Goal: Task Accomplishment & Management: Use online tool/utility

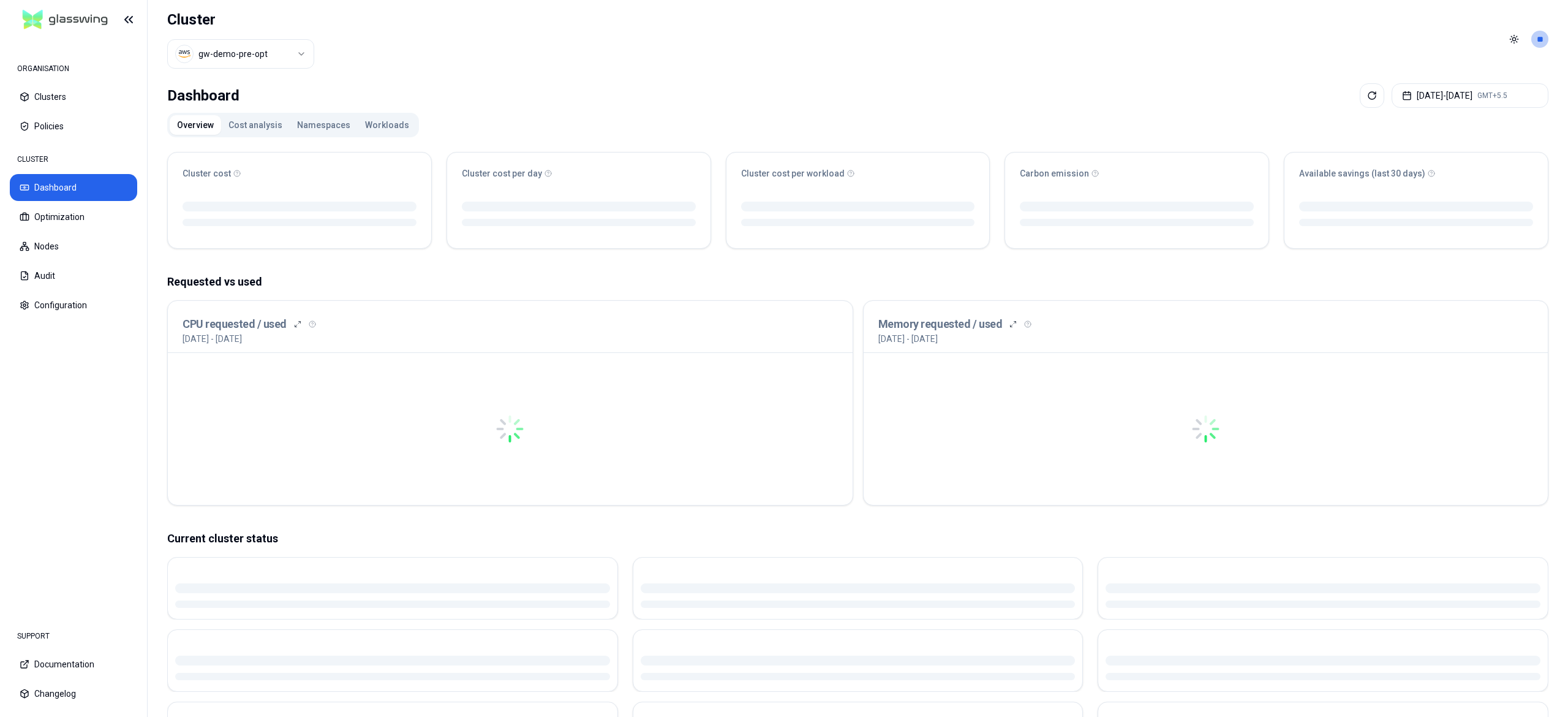
drag, startPoint x: 427, startPoint y: 573, endPoint x: 432, endPoint y: 519, distance: 54.2
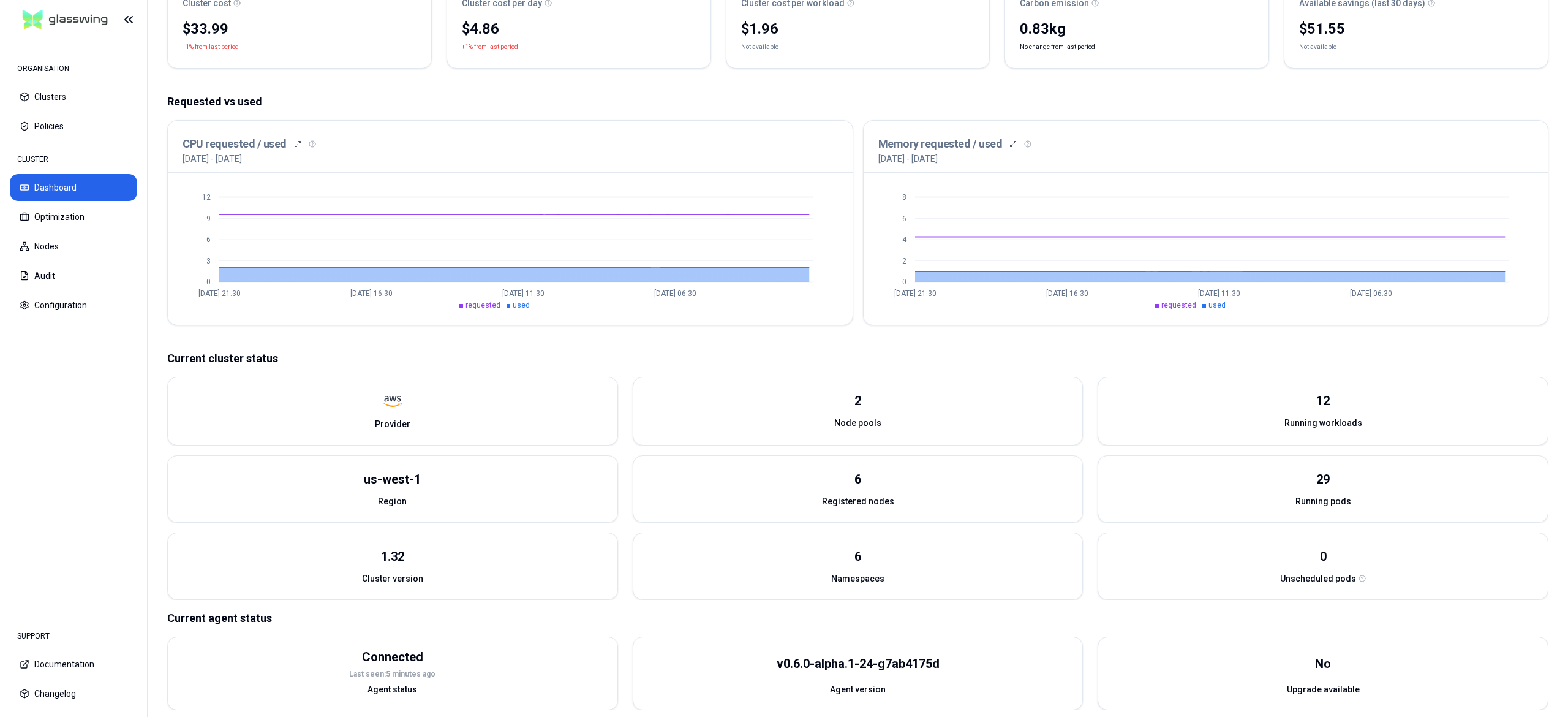
scroll to position [186, 0]
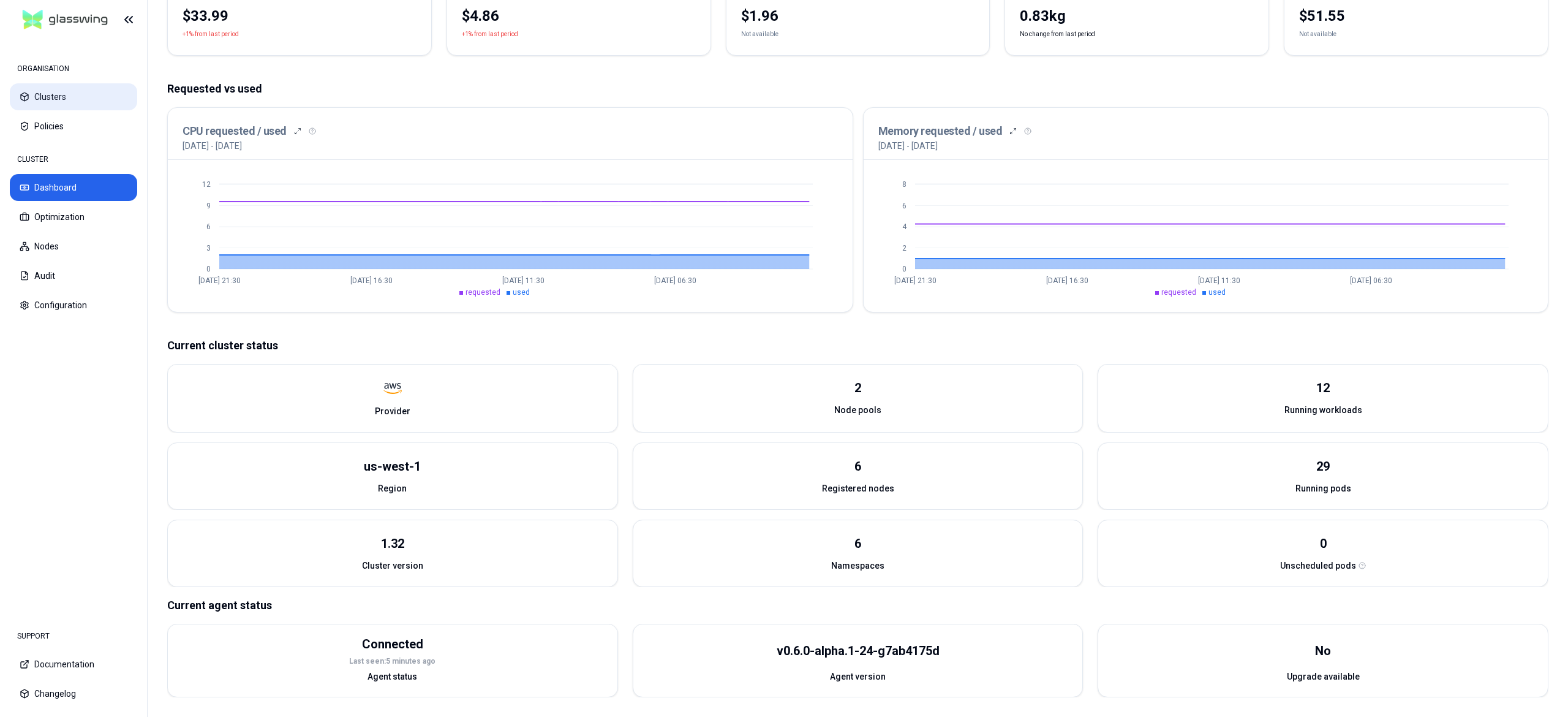
click at [84, 104] on button "Clusters" at bounding box center [73, 96] width 128 height 27
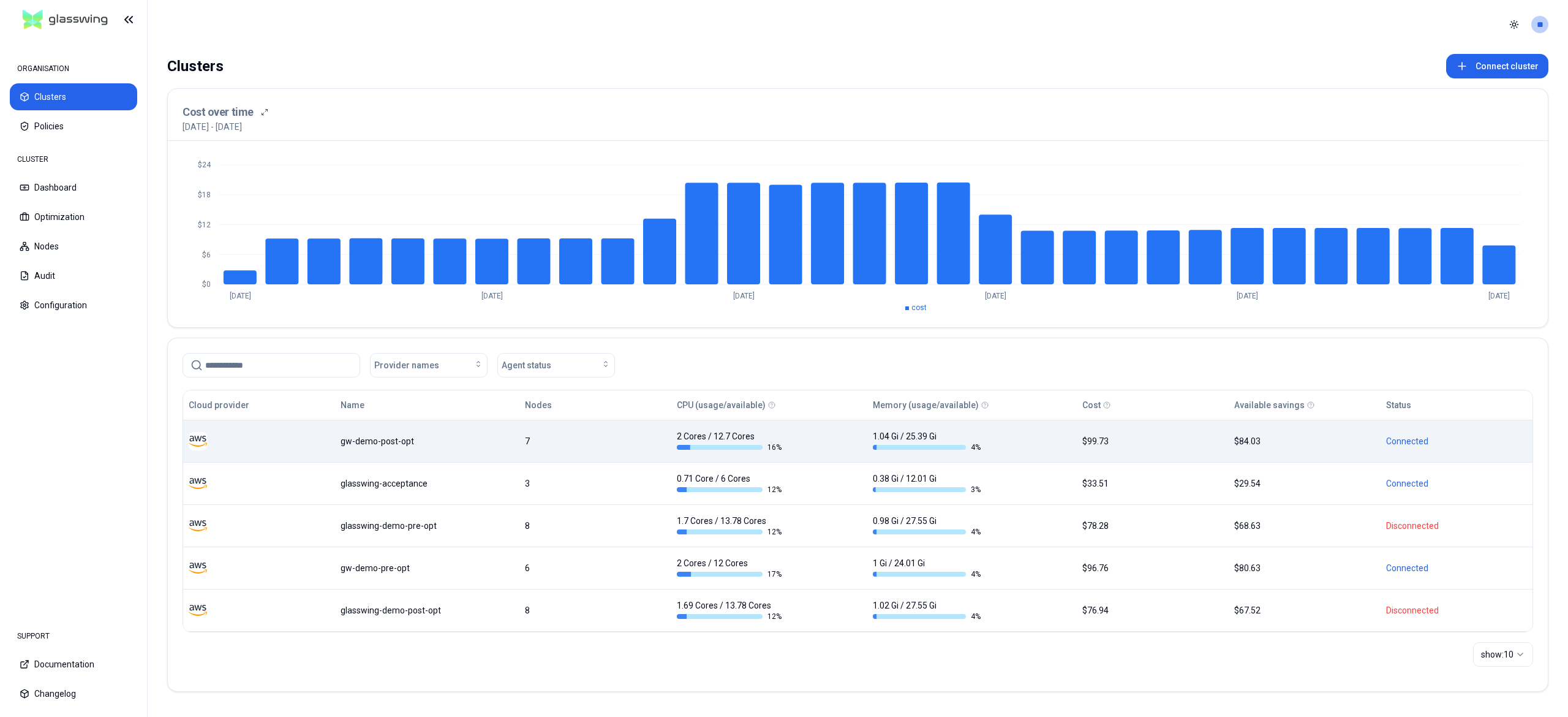
click at [407, 442] on div "gw-demo-post-opt" at bounding box center [428, 441] width 174 height 12
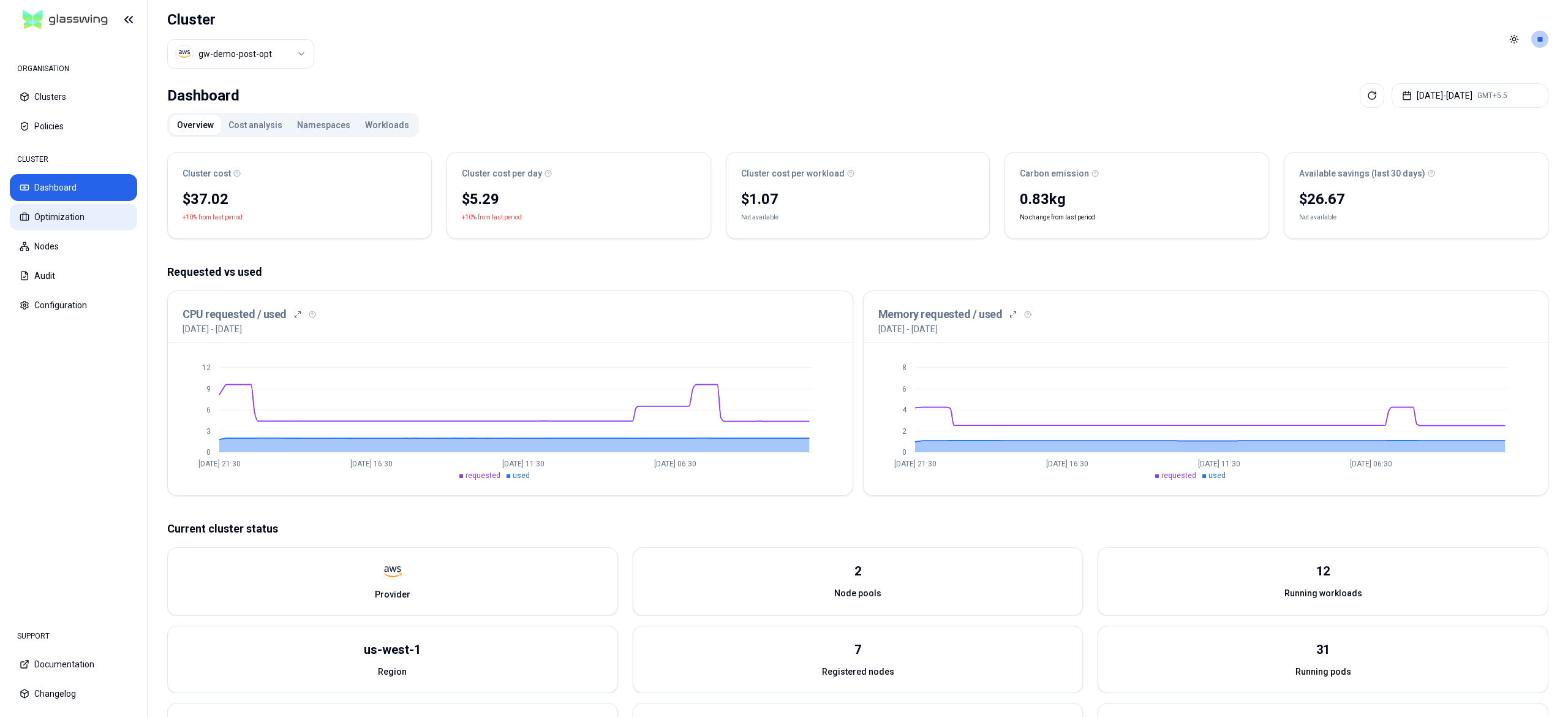
click at [81, 228] on button "Optimization" at bounding box center [73, 217] width 128 height 27
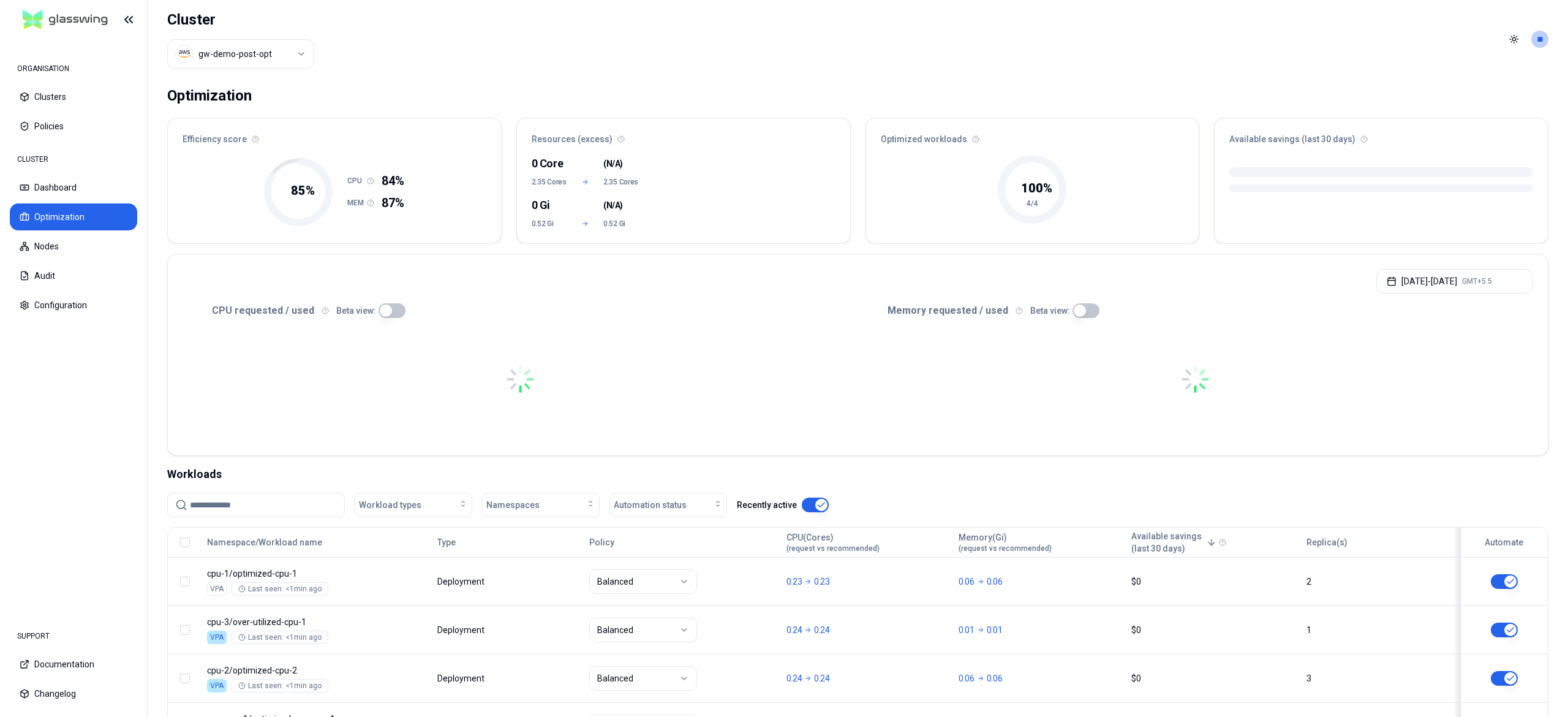
drag, startPoint x: 81, startPoint y: 228, endPoint x: 501, endPoint y: 247, distance: 420.4
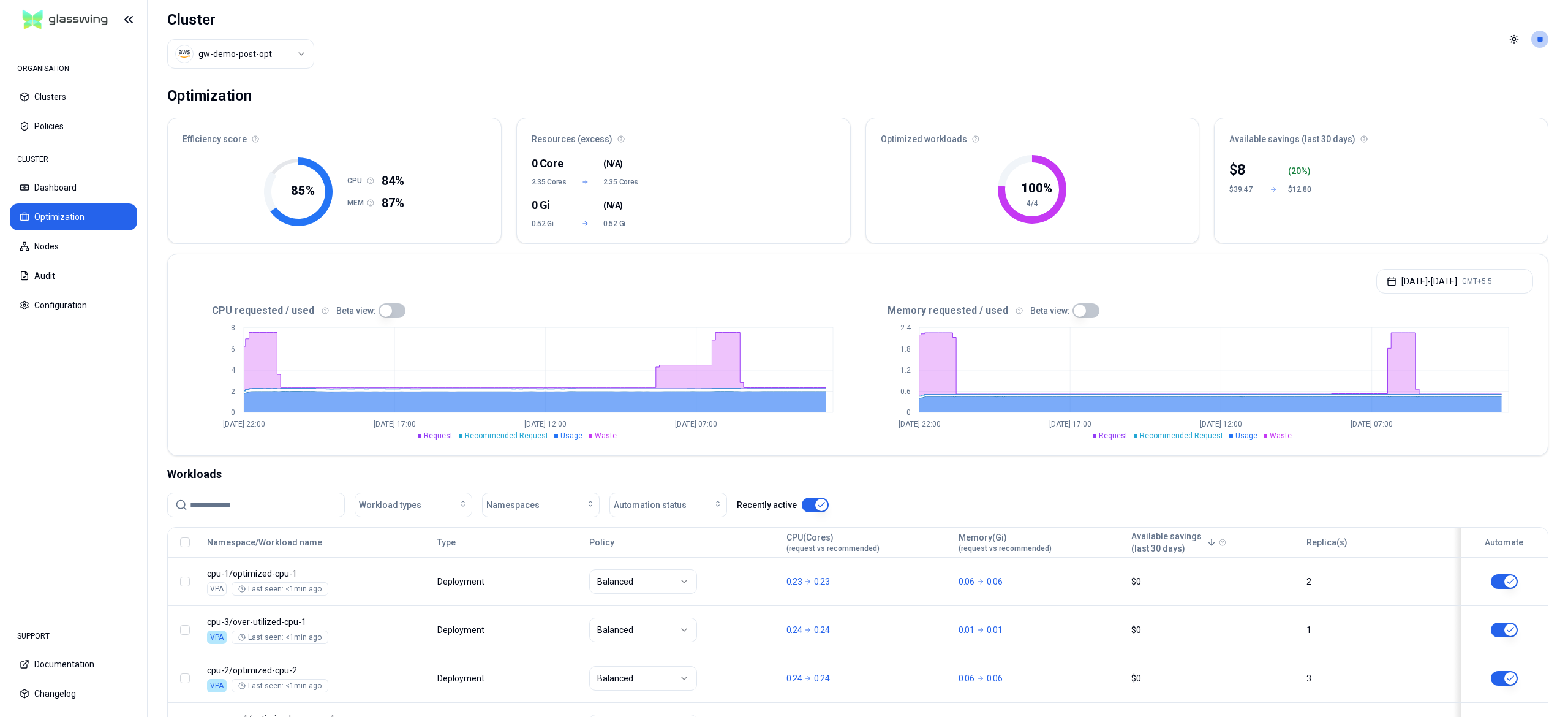
scroll to position [111, 0]
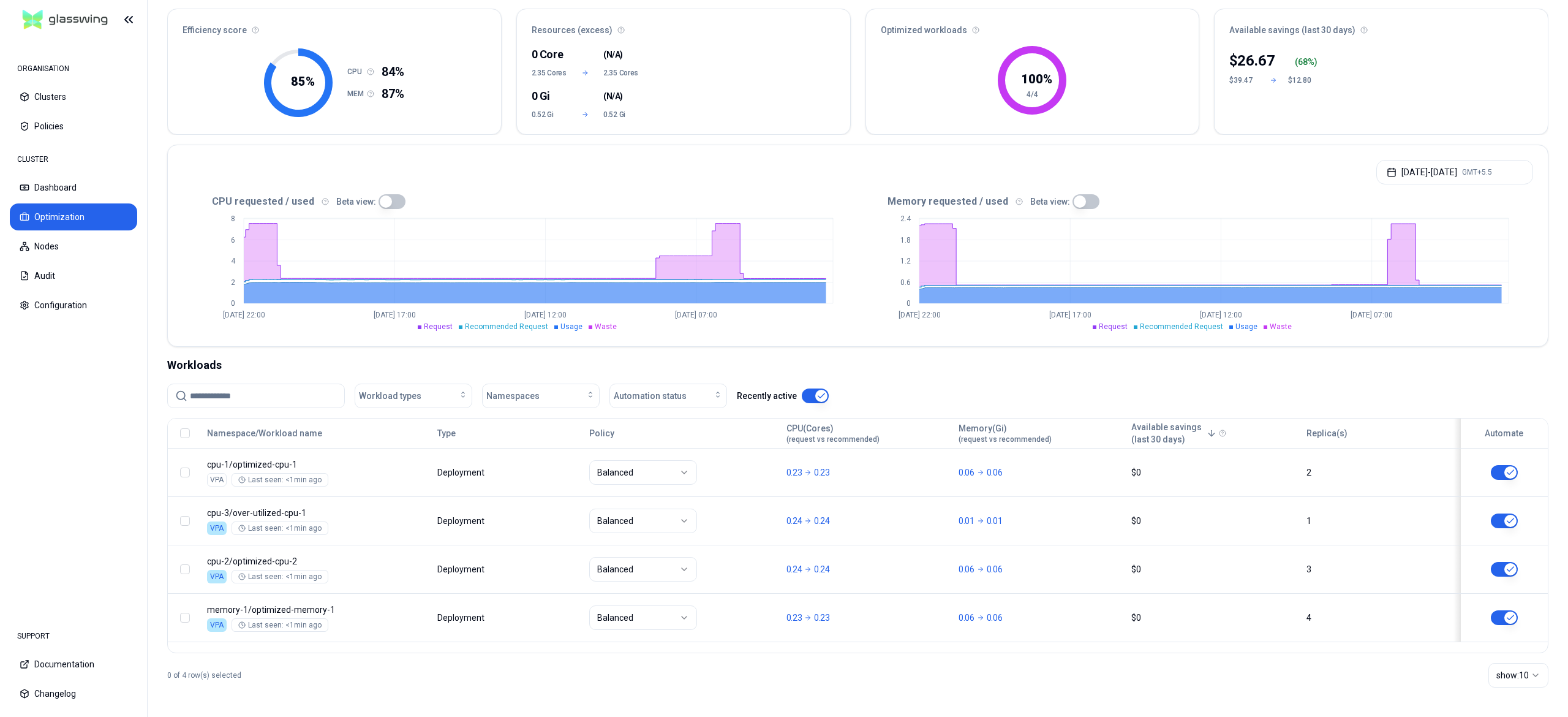
click at [875, 353] on div "Optimization Efficiency score 85 % CPU 84% MEM 87% Resources (excess) 0 Core ( …" at bounding box center [858, 343] width 1421 height 748
click at [1415, 173] on button "Aug 10, 2025 - Aug 17, 2025 GMT+5.5" at bounding box center [1454, 173] width 157 height 25
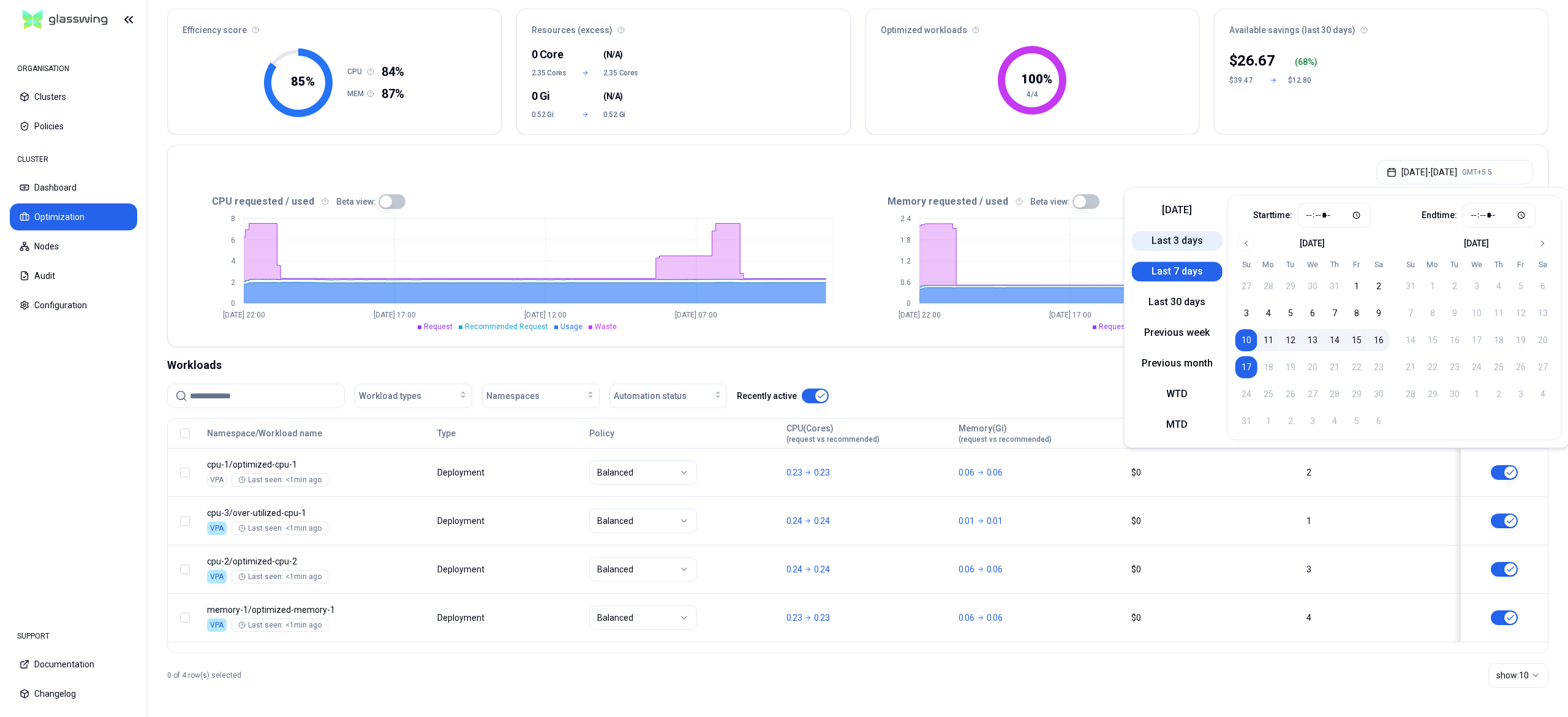
click at [1191, 245] on button "Last 3 days" at bounding box center [1177, 241] width 91 height 20
type input "*****"
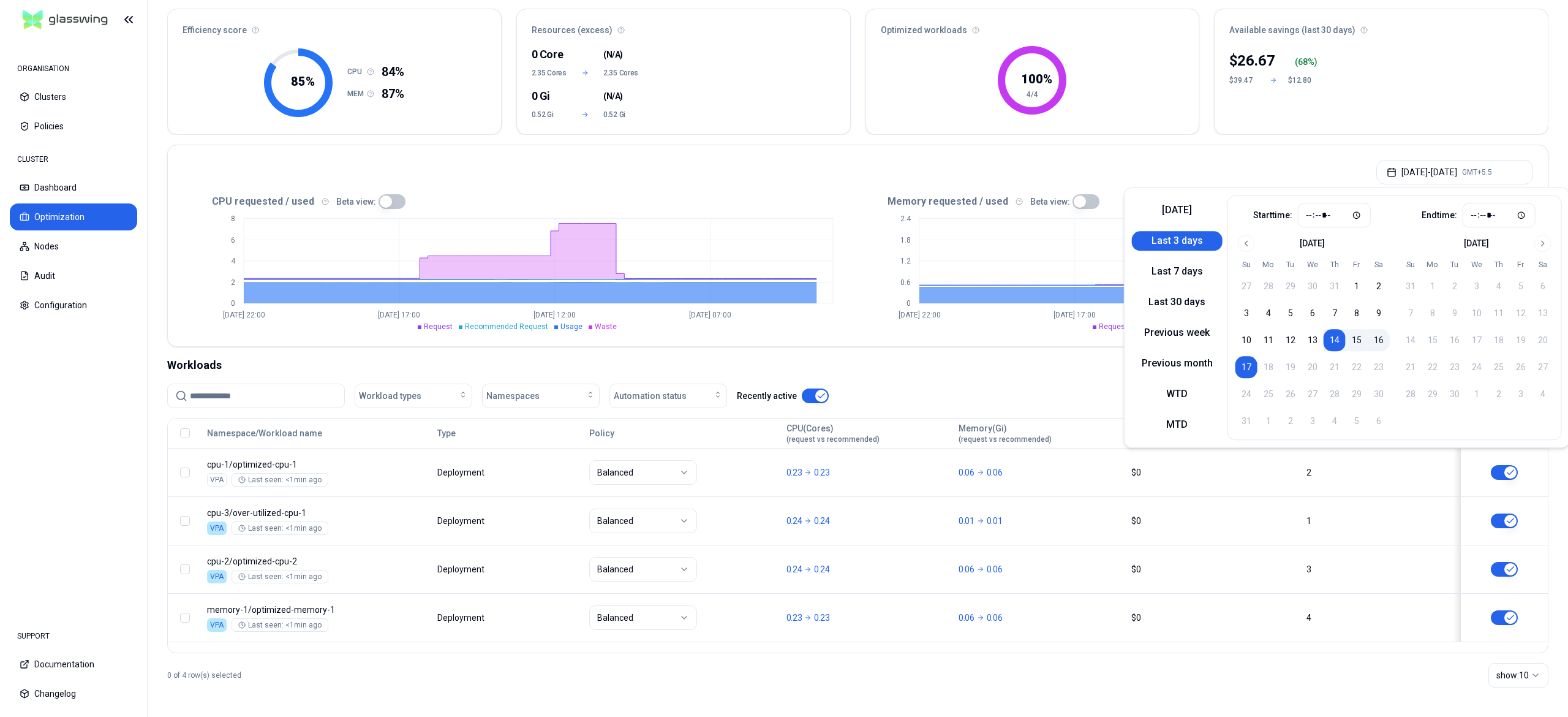
click at [777, 330] on ul "Request Recommended Request Usage Waste" at bounding box center [520, 327] width 626 height 10
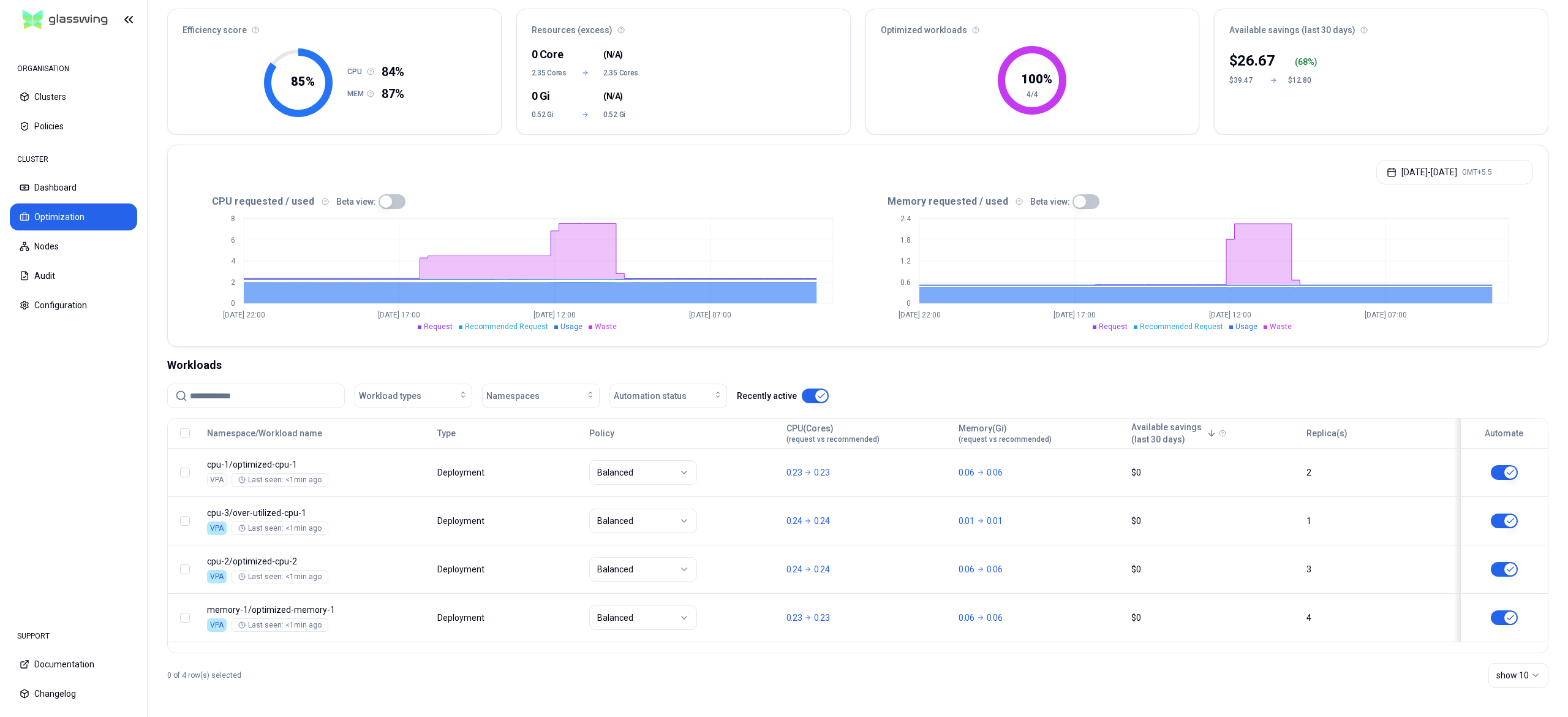
click at [777, 330] on ul "Request Recommended Request Usage Waste" at bounding box center [520, 327] width 626 height 10
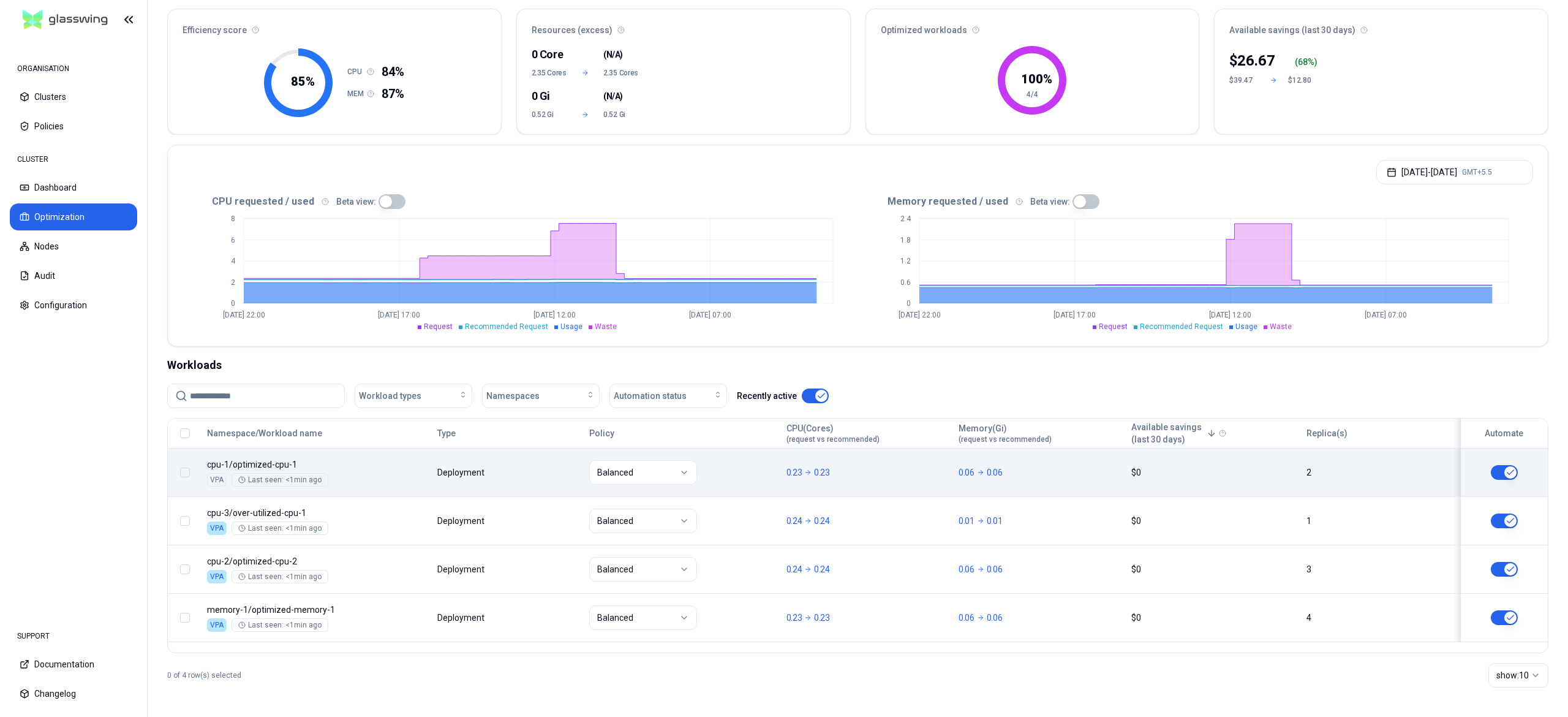
click at [1500, 473] on button "button" at bounding box center [1504, 472] width 27 height 14
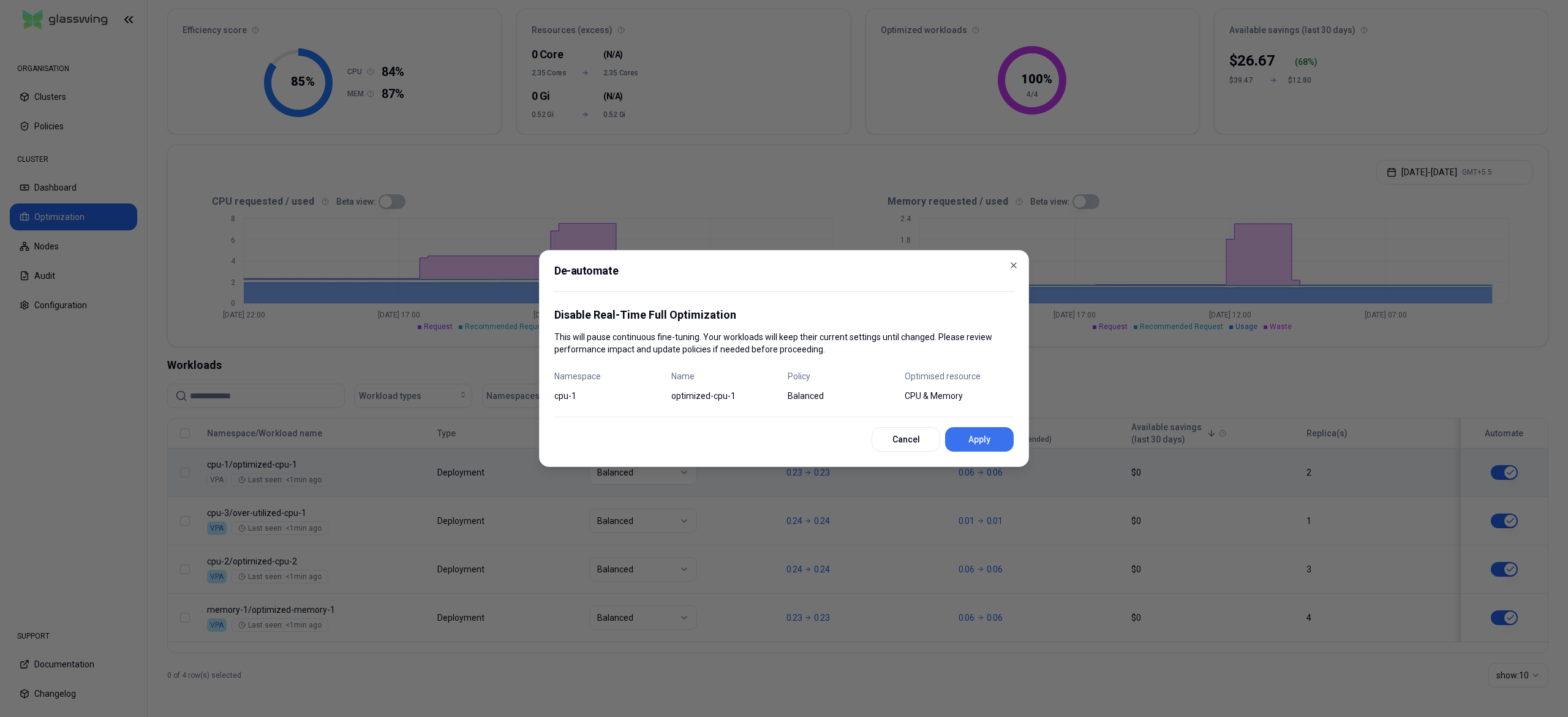
click at [967, 433] on button "Apply" at bounding box center [980, 439] width 69 height 25
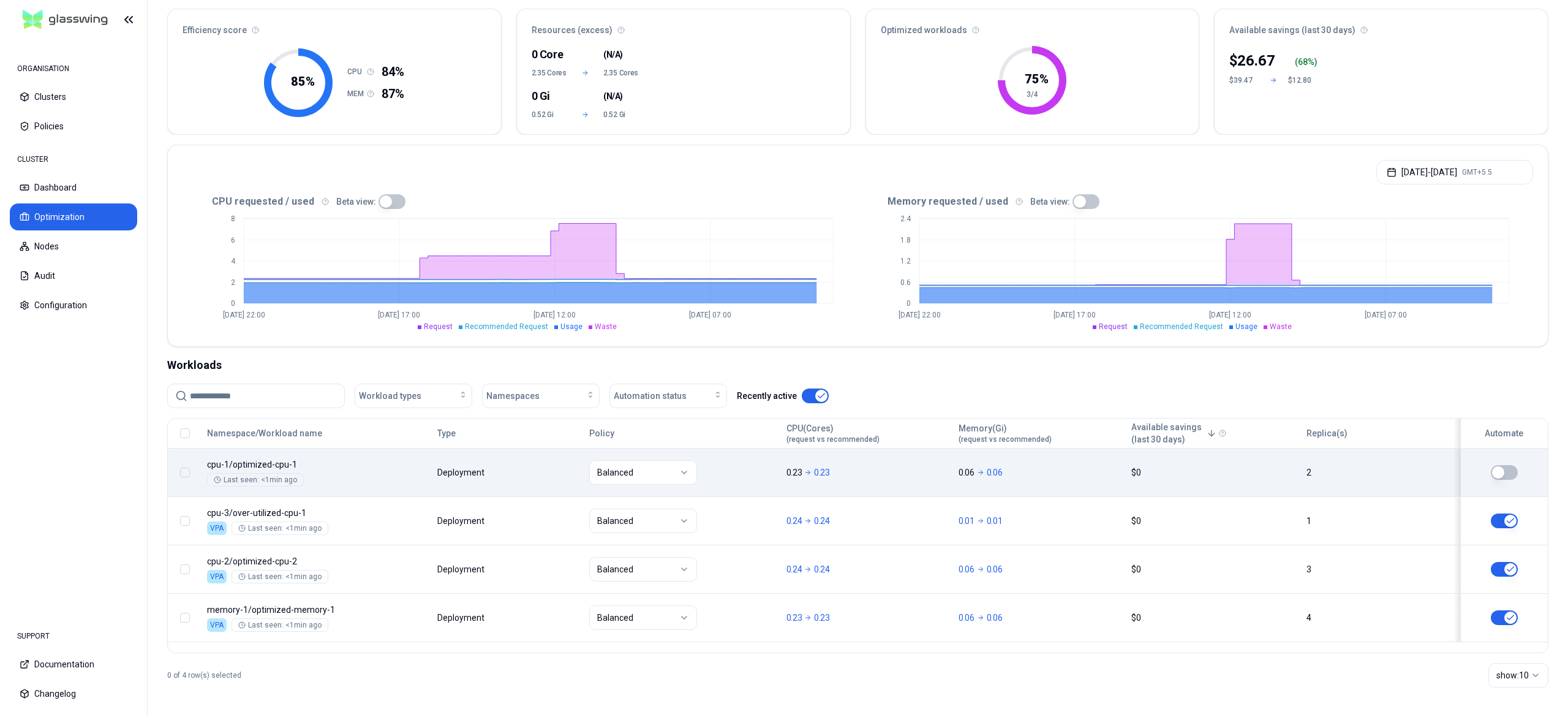
click at [1507, 471] on button "button" at bounding box center [1504, 472] width 27 height 14
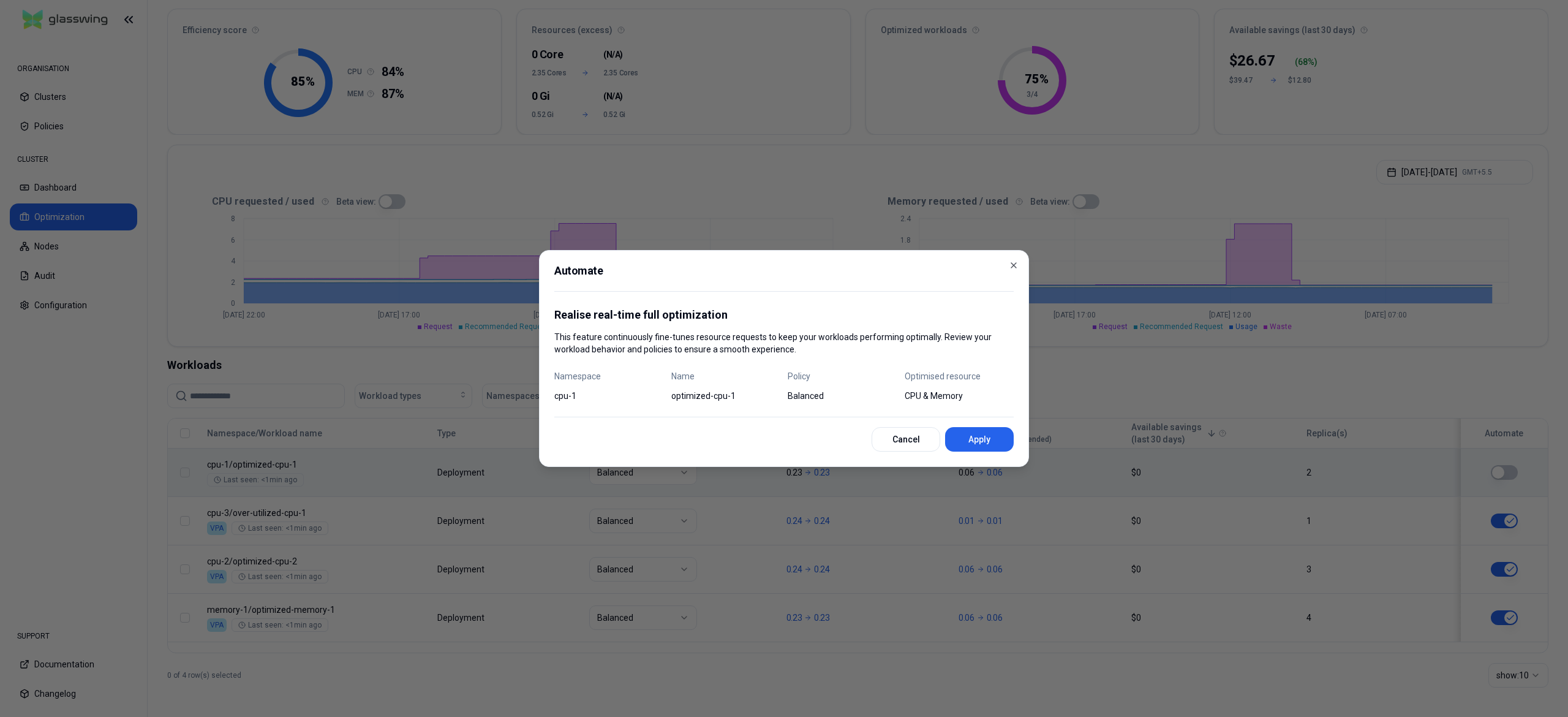
click at [983, 453] on div "Automate Realise real-time full optimization This feature continuously fine-tun…" at bounding box center [784, 358] width 491 height 217
click at [983, 451] on button "Apply" at bounding box center [980, 439] width 69 height 25
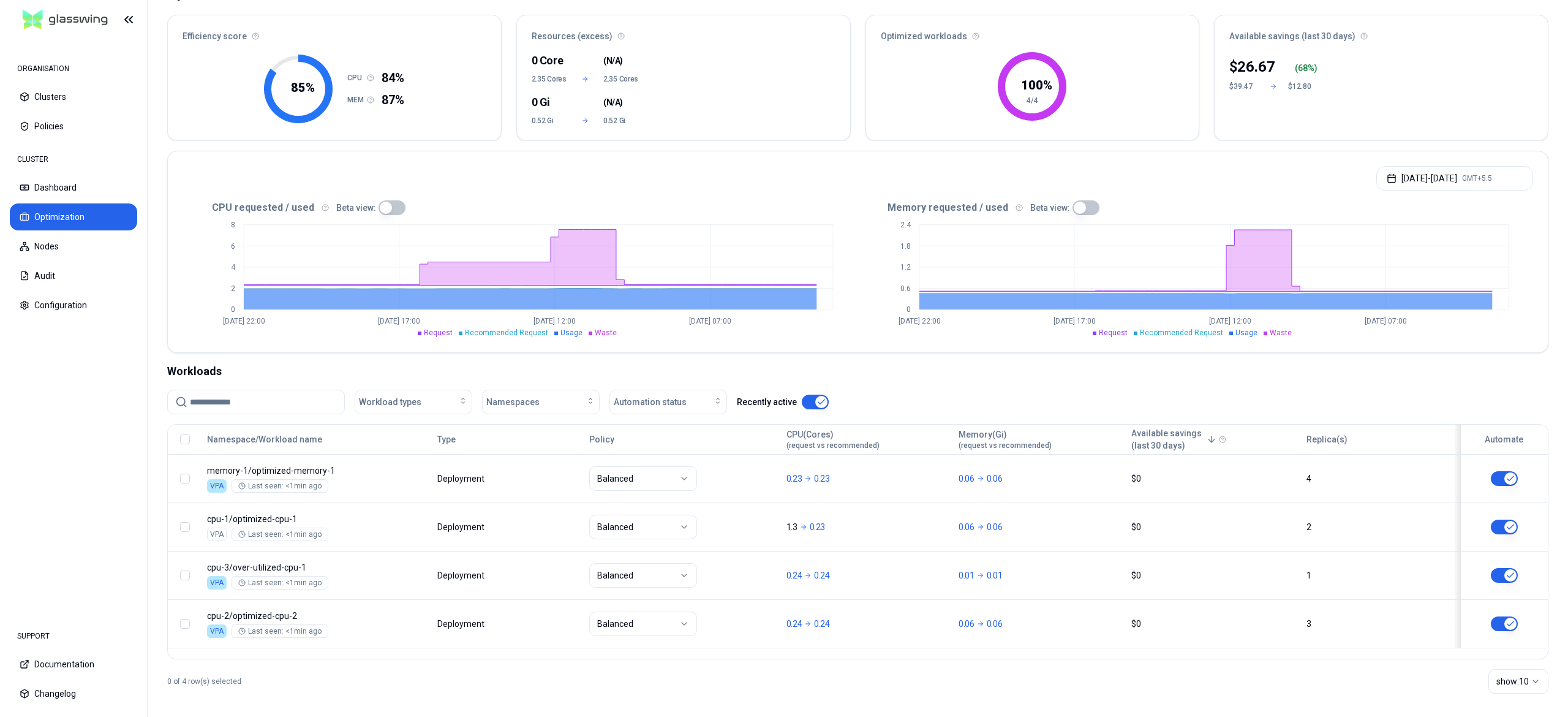
scroll to position [111, 0]
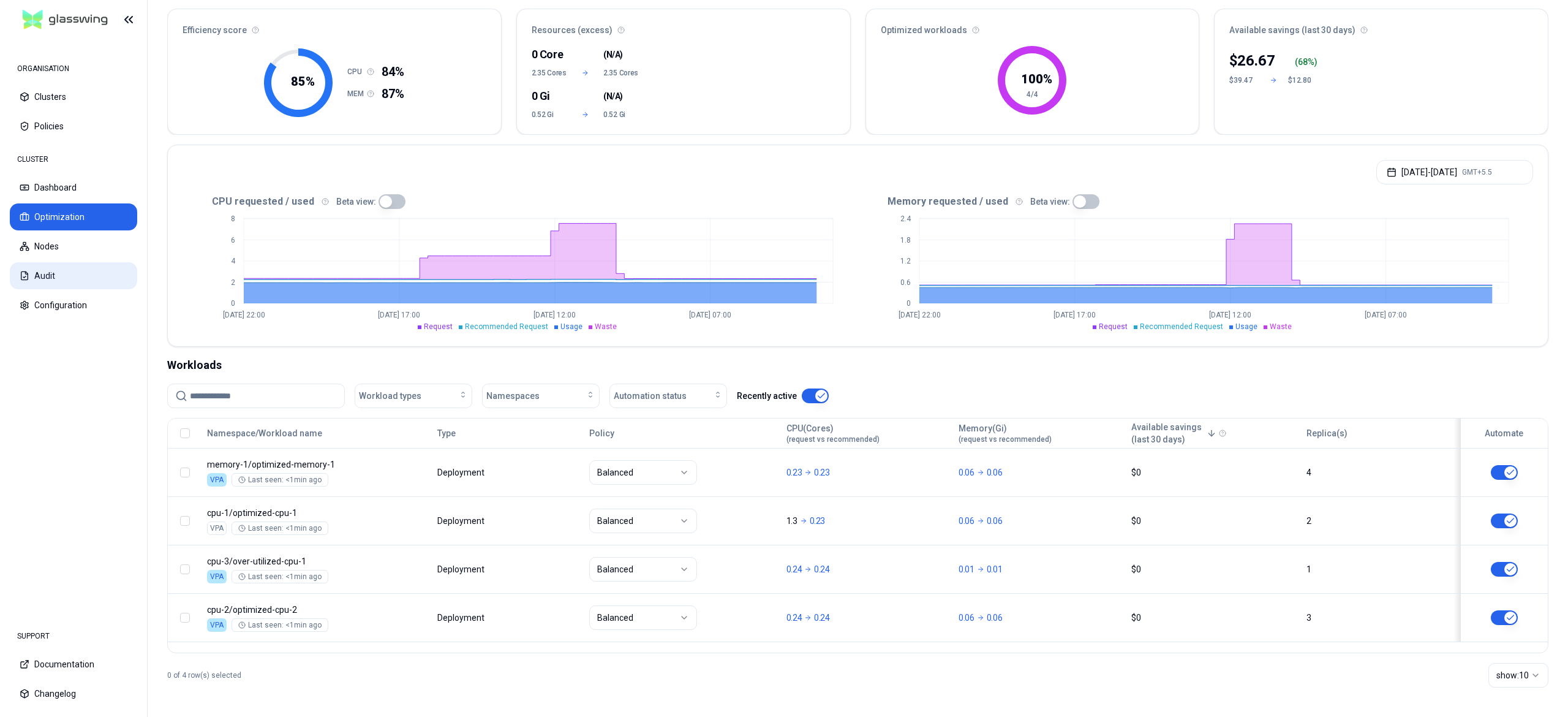
click at [72, 274] on button "Audit" at bounding box center [73, 276] width 128 height 27
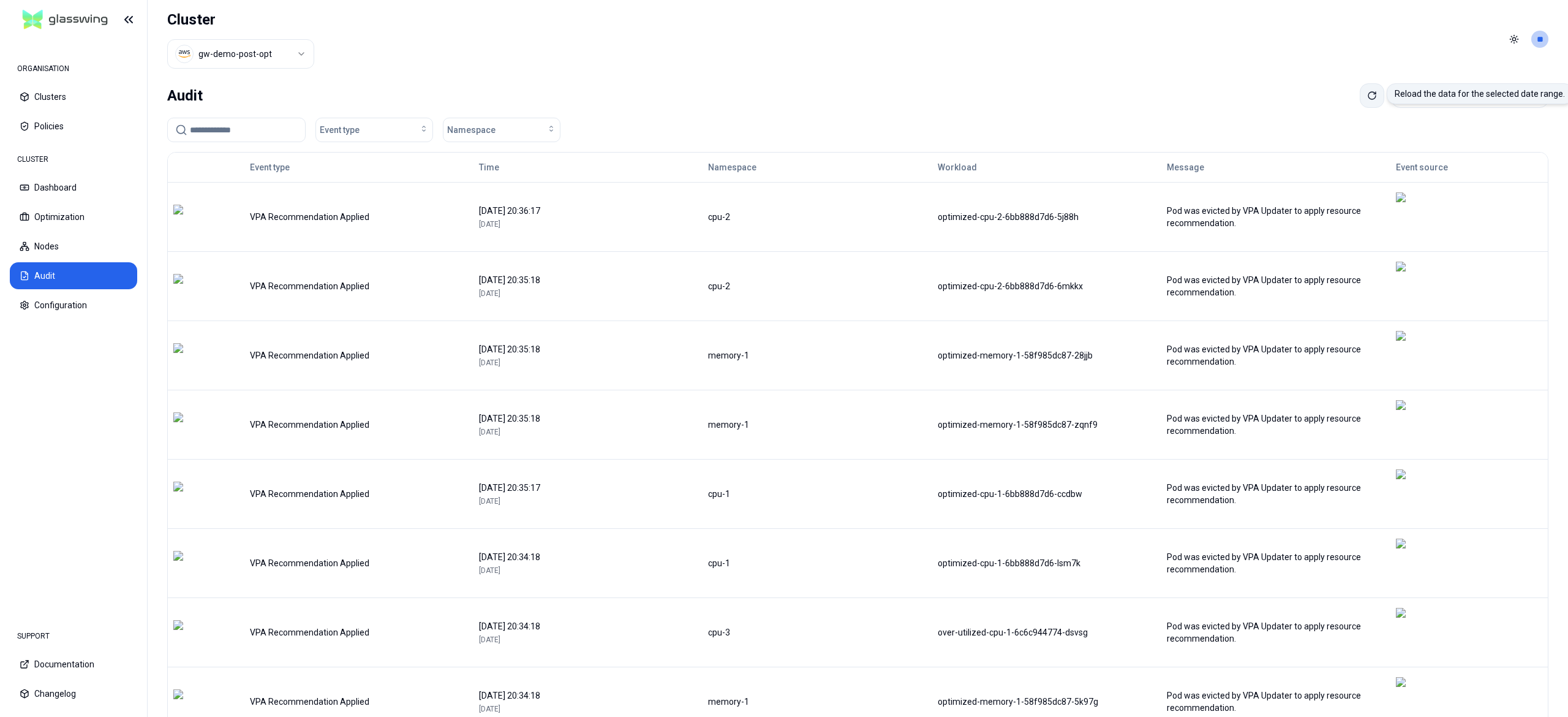
click at [1360, 90] on button at bounding box center [1372, 95] width 25 height 25
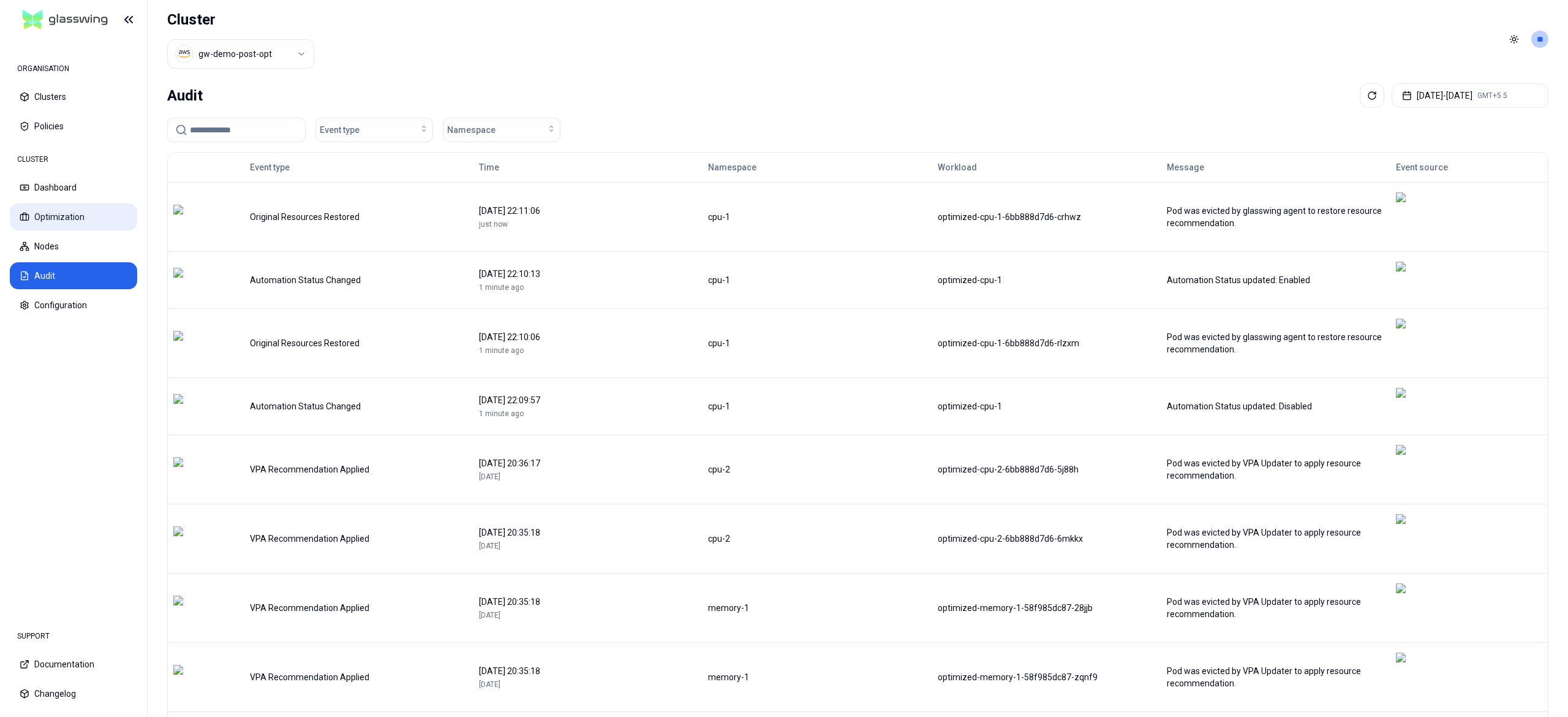
click at [59, 208] on button "Optimization" at bounding box center [73, 217] width 128 height 27
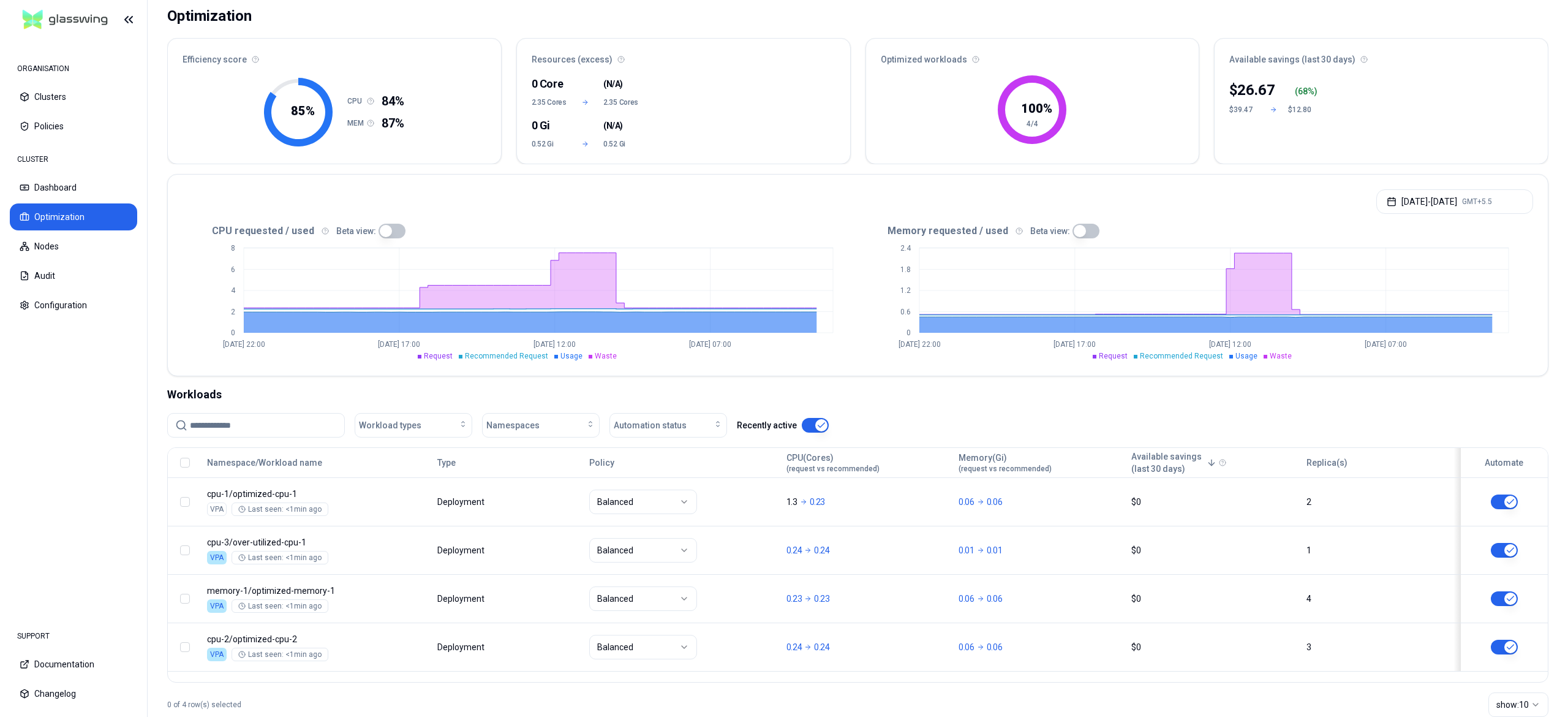
scroll to position [111, 0]
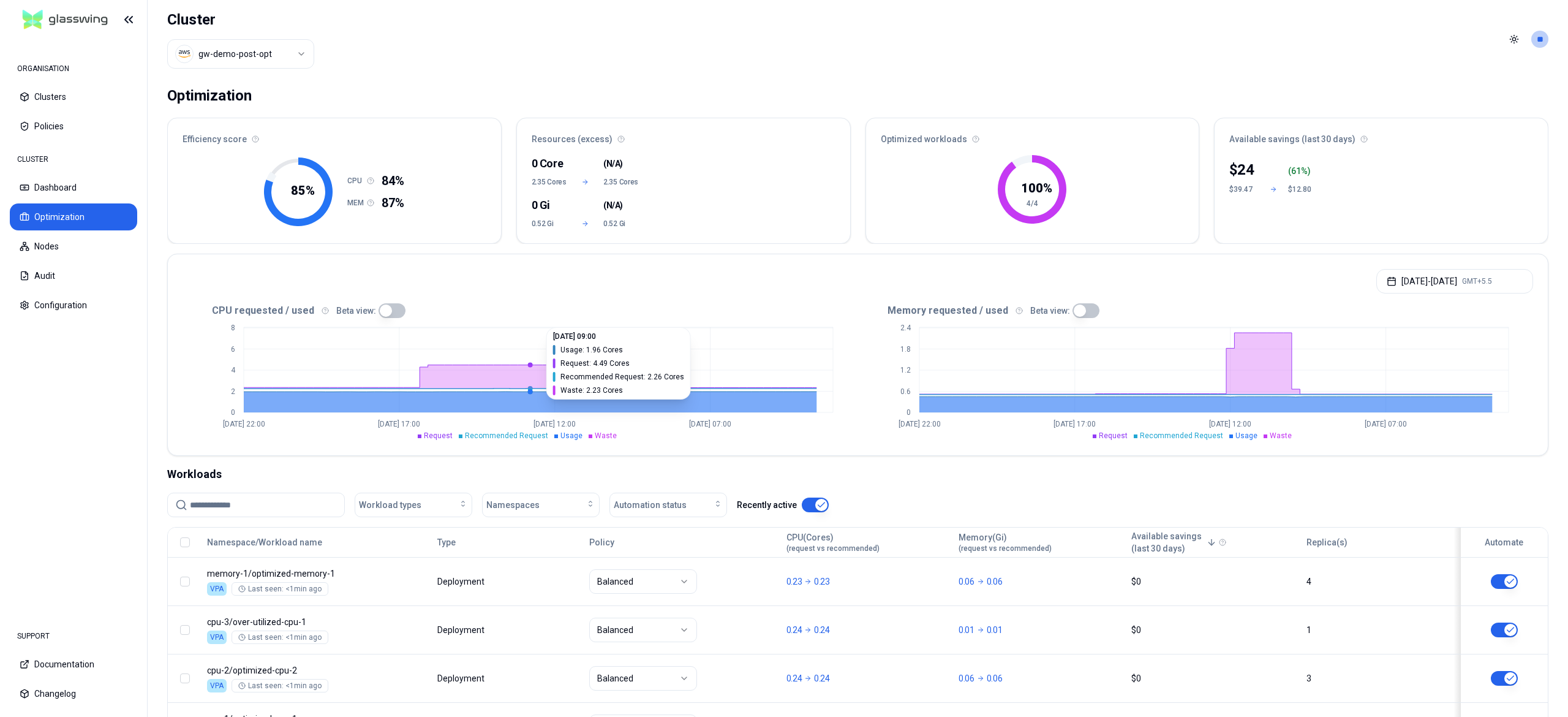
scroll to position [111, 0]
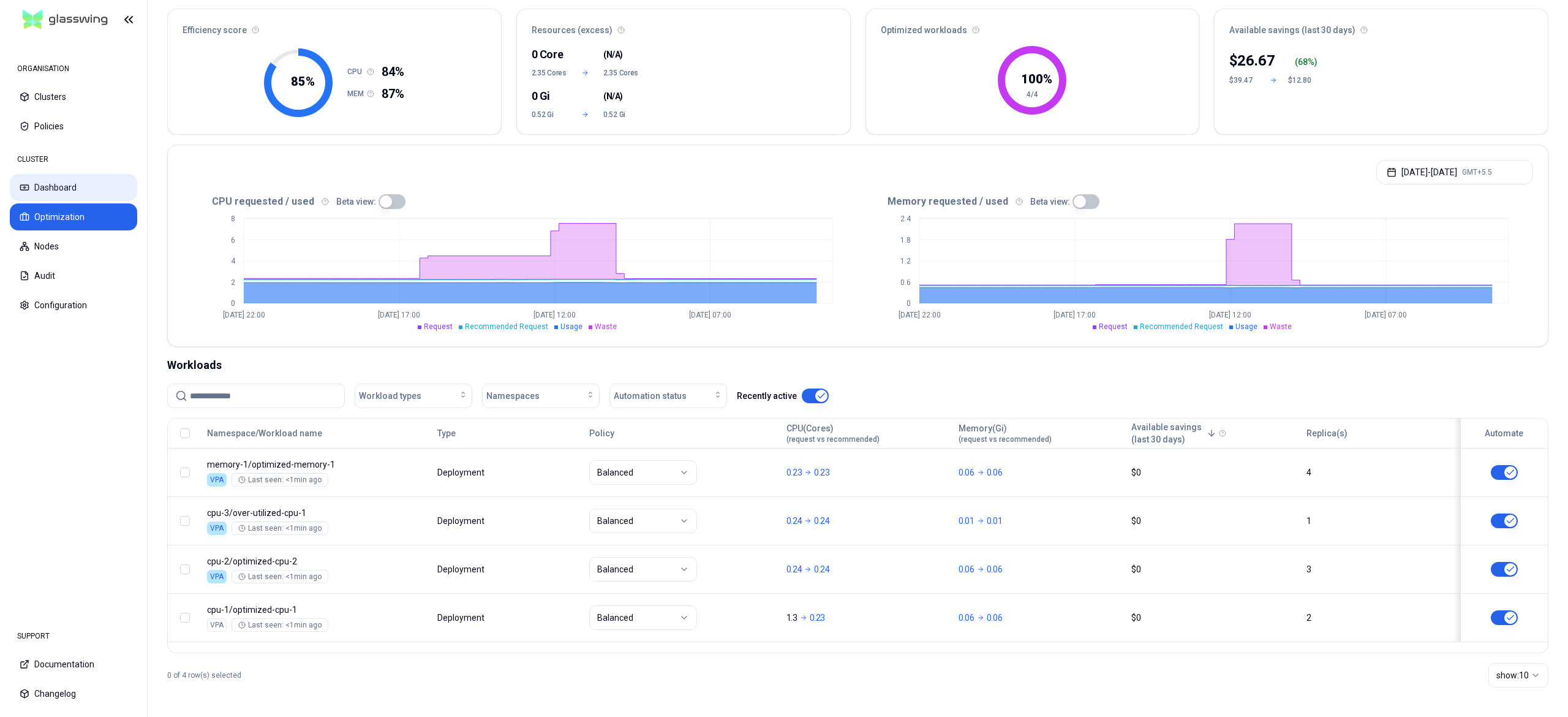
click at [76, 184] on button "Dashboard" at bounding box center [73, 187] width 128 height 27
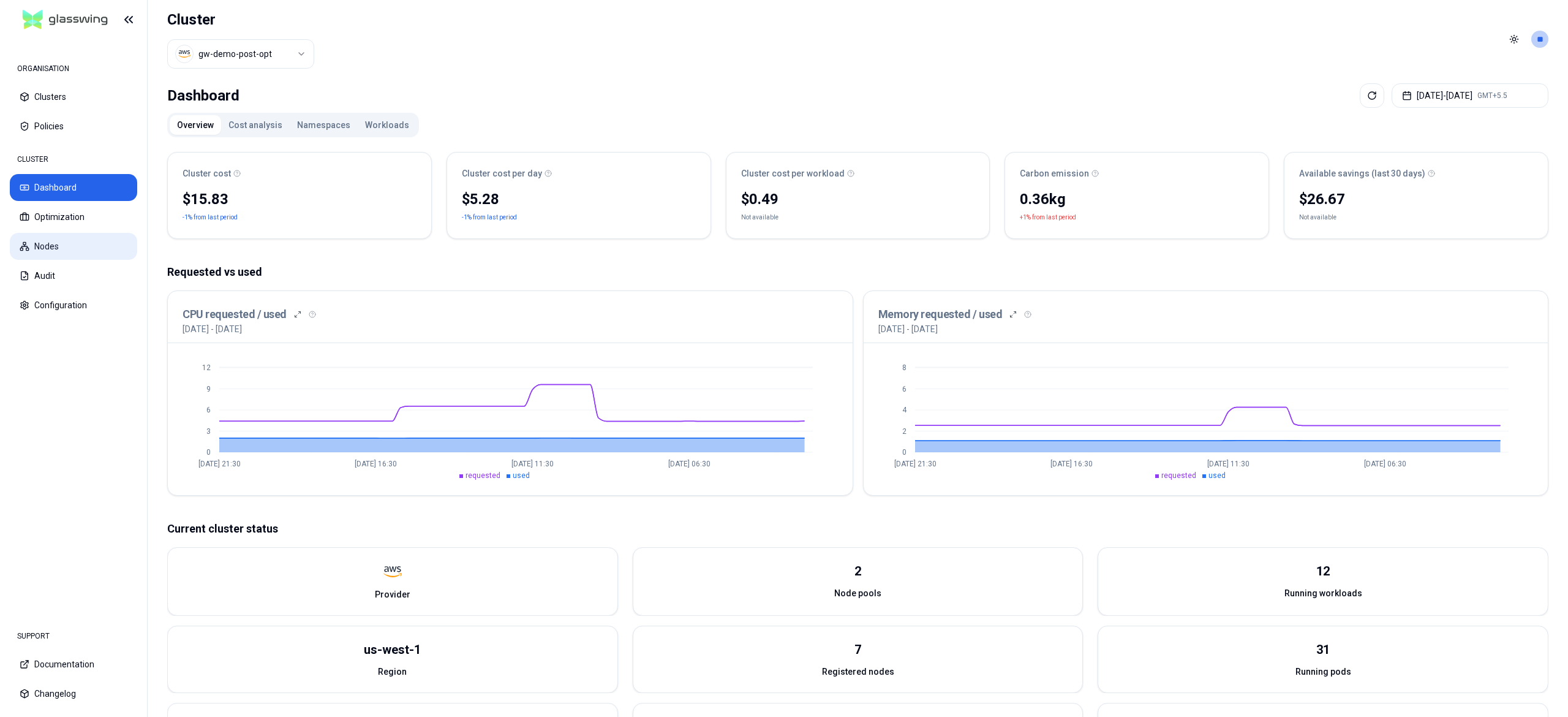
click at [49, 233] on button "Nodes" at bounding box center [73, 246] width 128 height 27
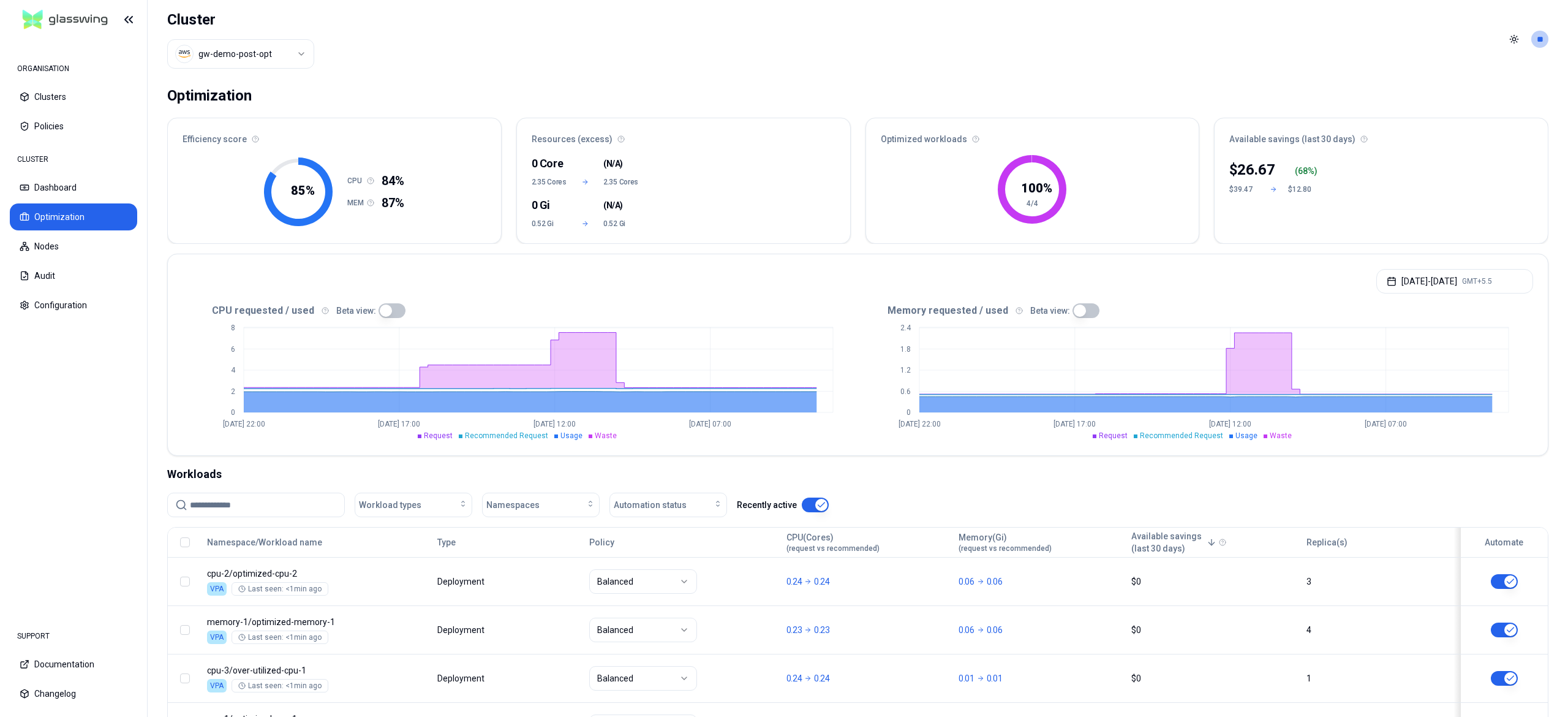
scroll to position [111, 0]
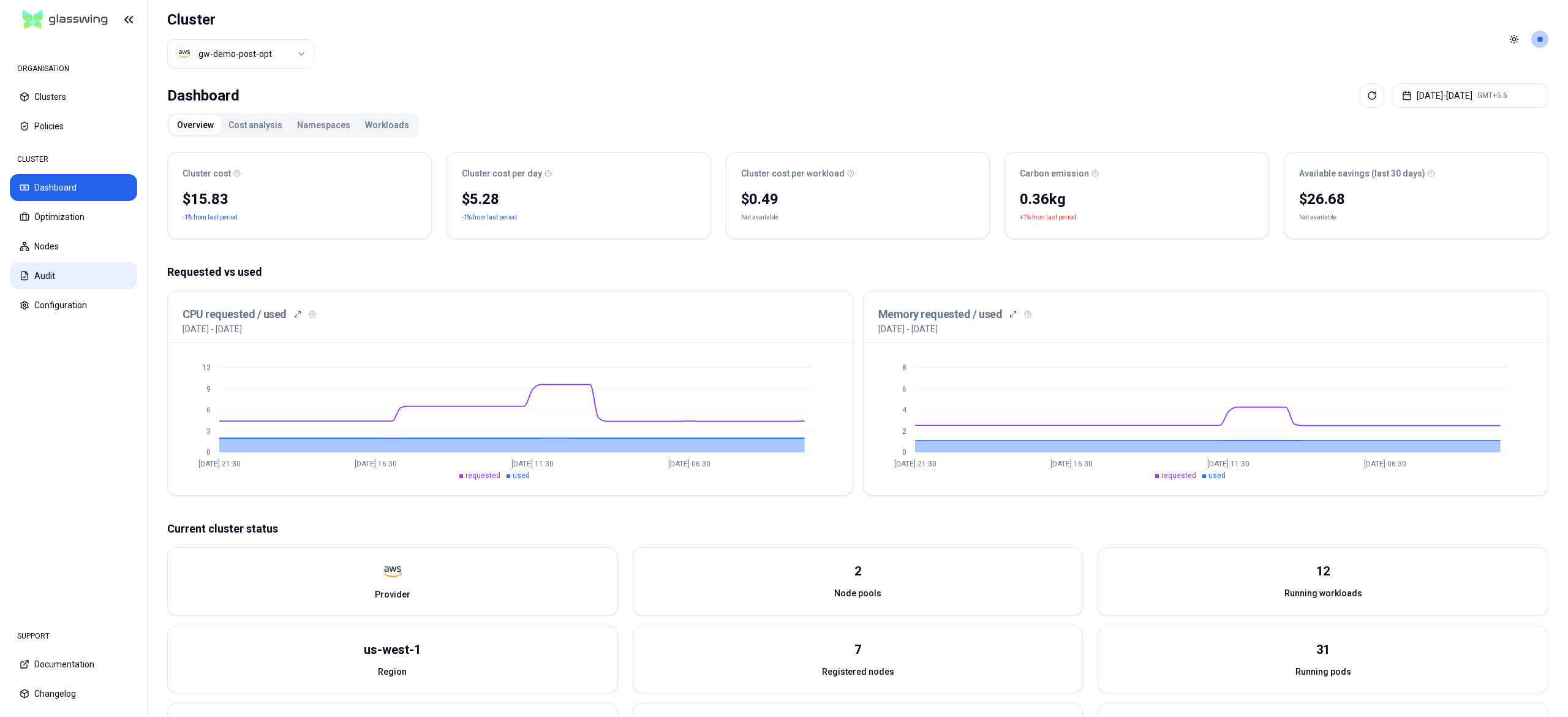
click at [52, 271] on button "Audit" at bounding box center [73, 276] width 128 height 27
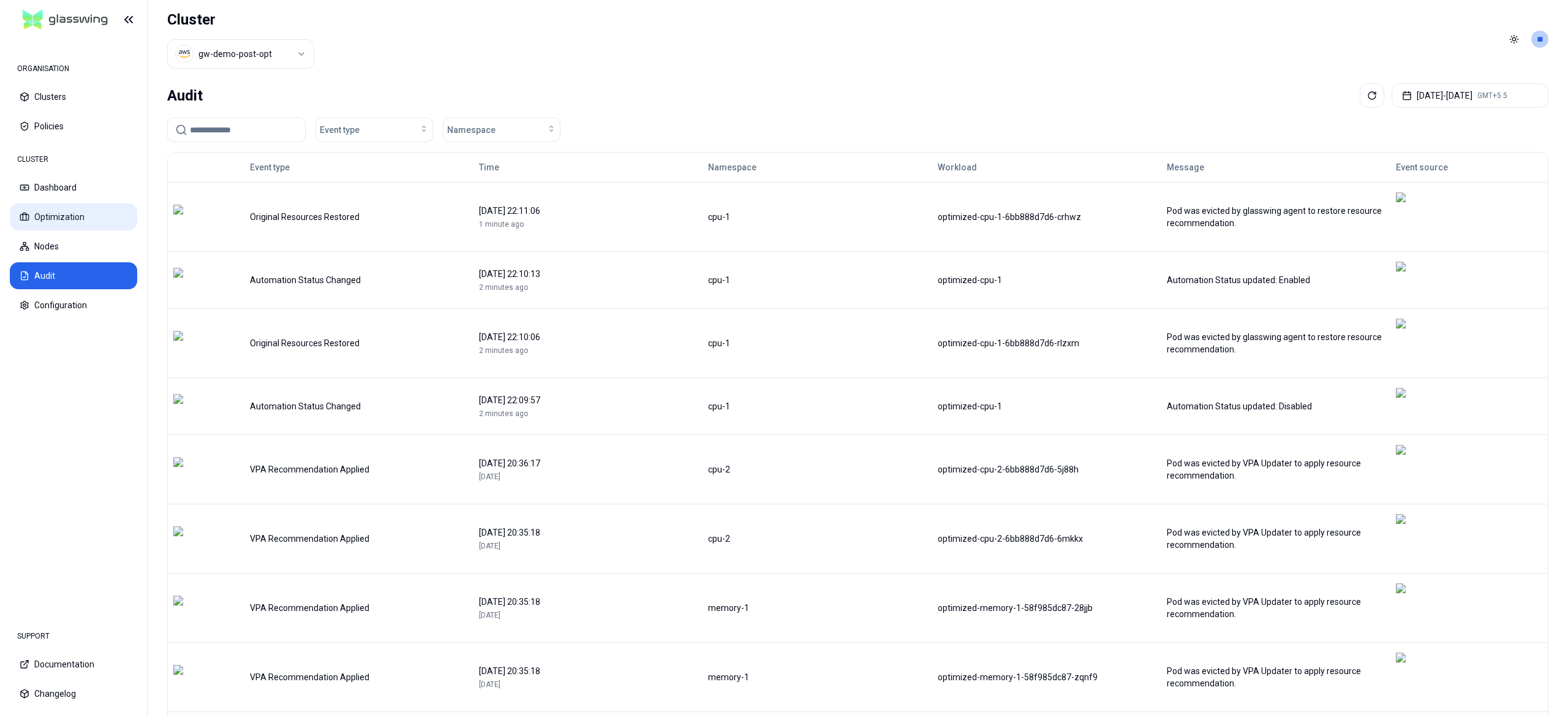
click at [68, 211] on button "Optimization" at bounding box center [73, 217] width 128 height 27
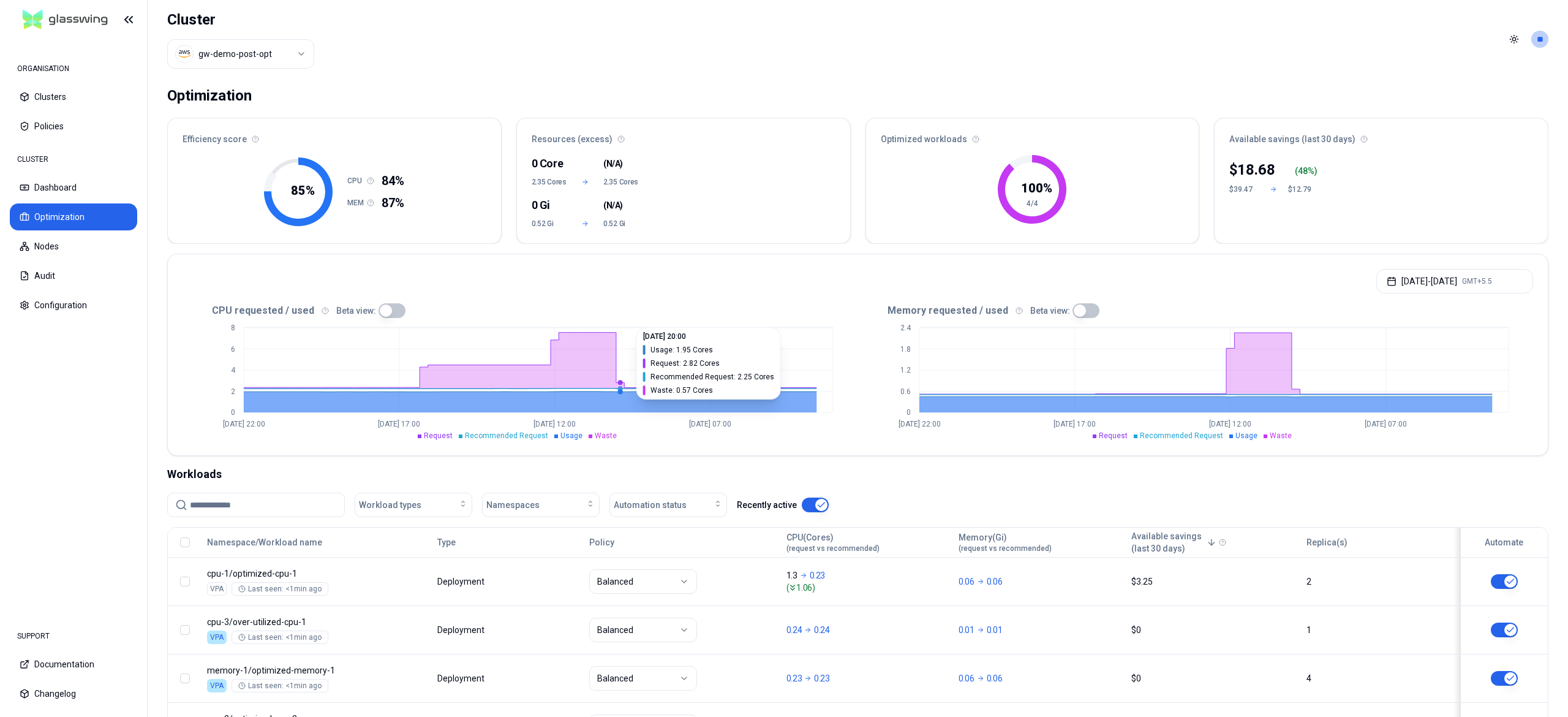
scroll to position [111, 0]
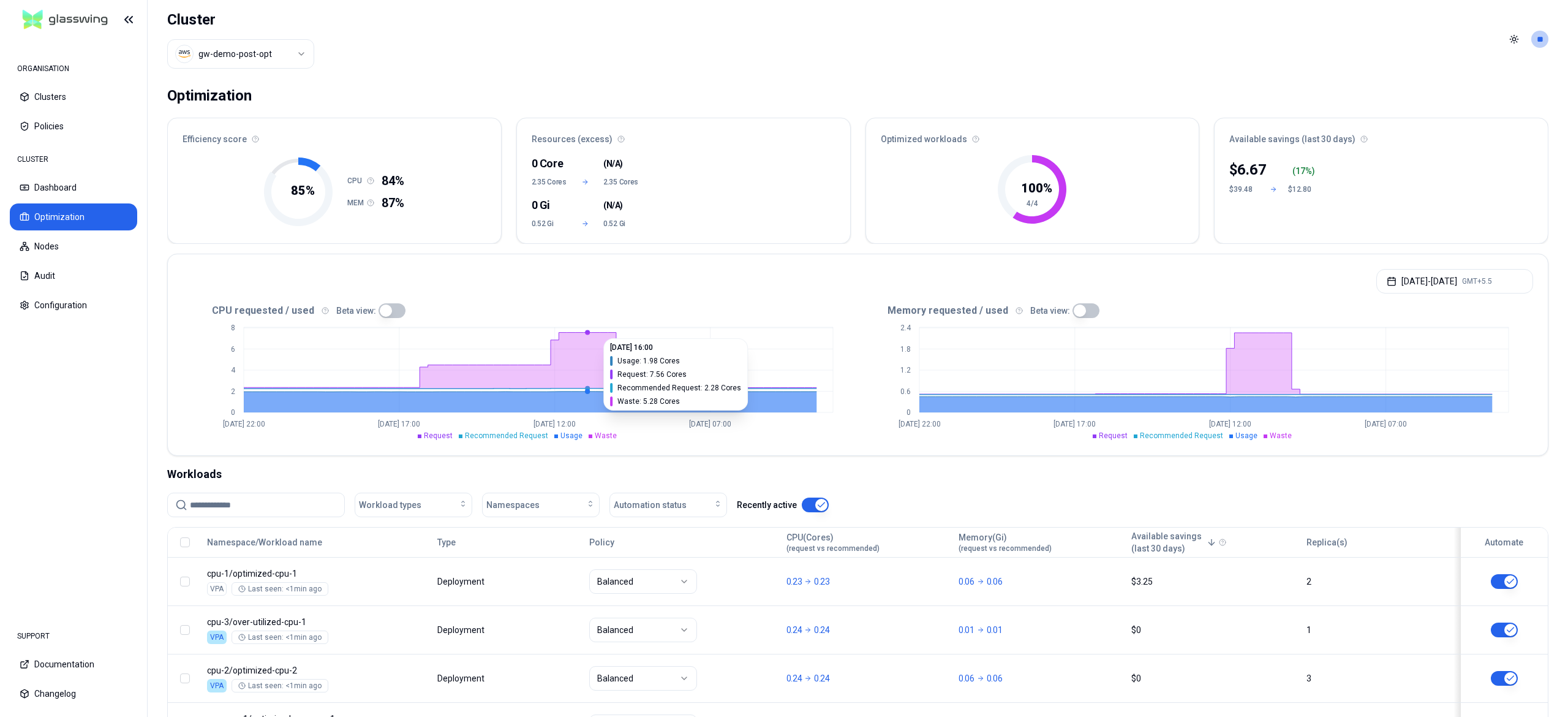
scroll to position [111, 0]
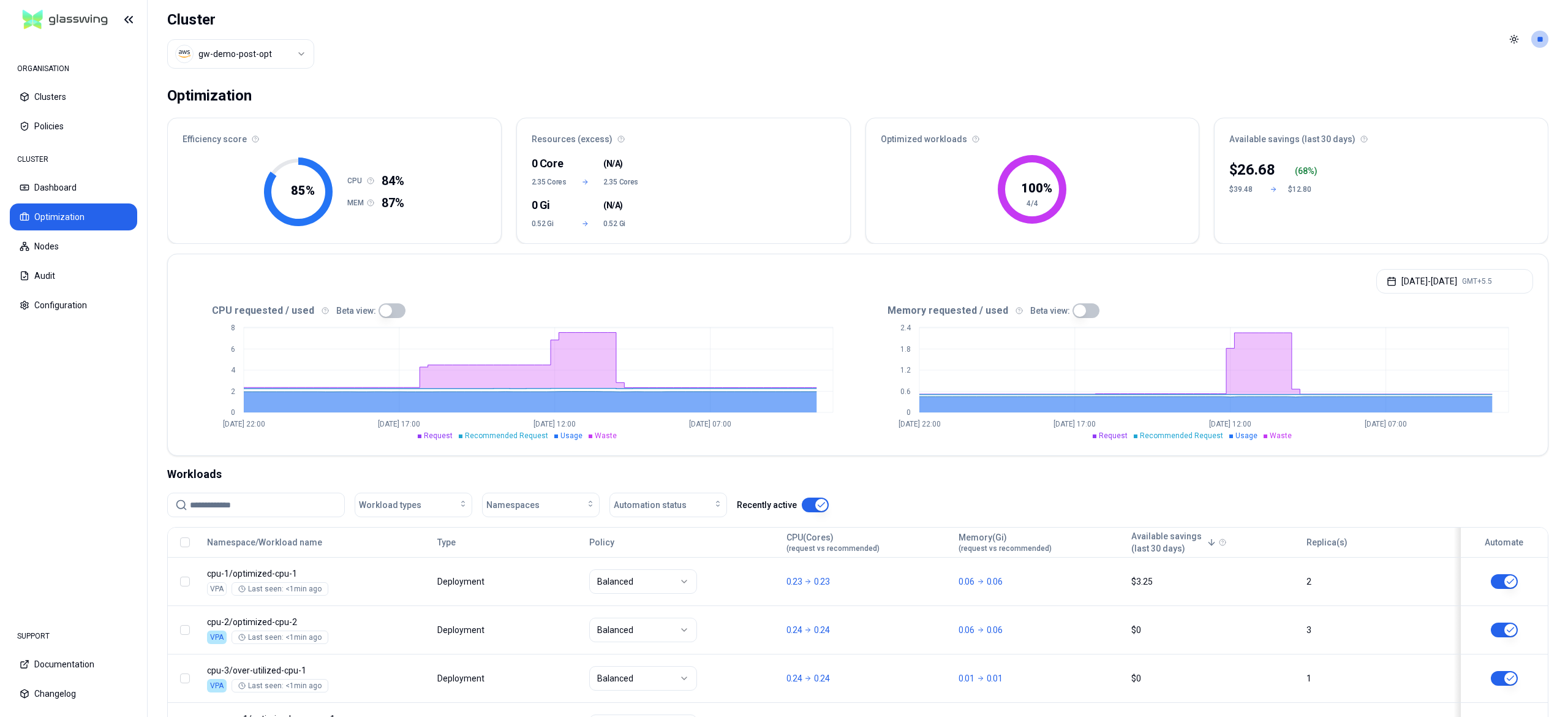
scroll to position [111, 0]
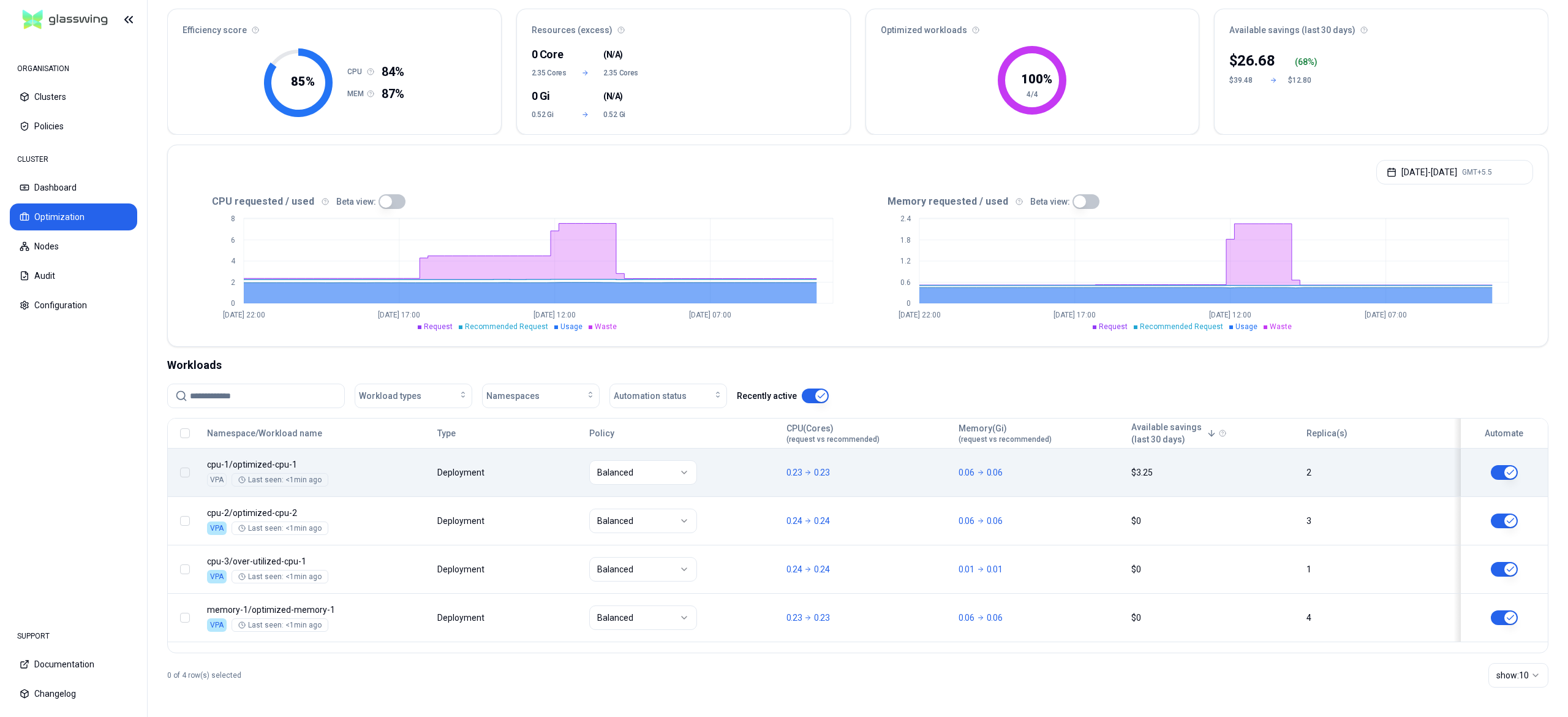
click at [184, 473] on button "button" at bounding box center [185, 473] width 10 height 10
click at [756, 690] on span "Automate" at bounding box center [748, 687] width 55 height 12
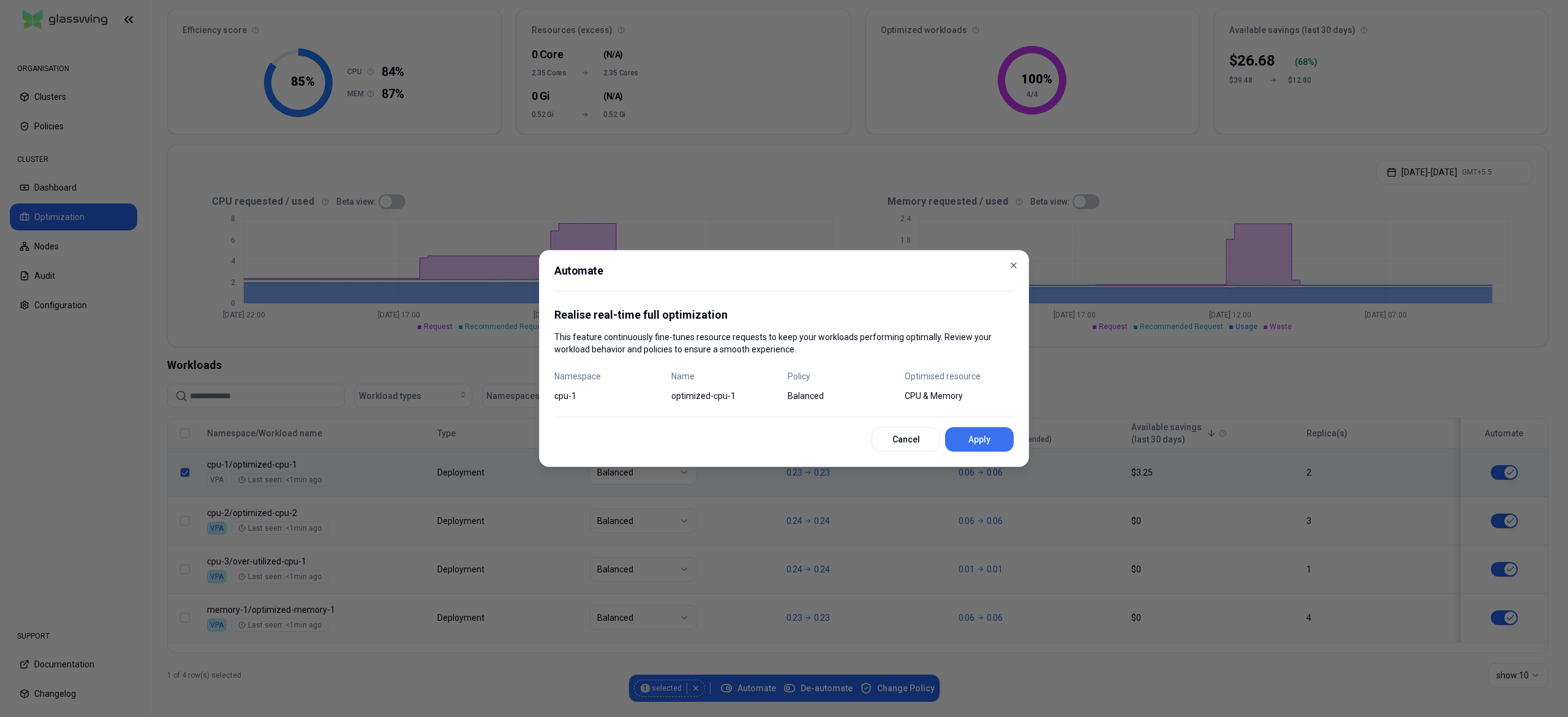
click at [988, 445] on button "Apply" at bounding box center [980, 439] width 69 height 25
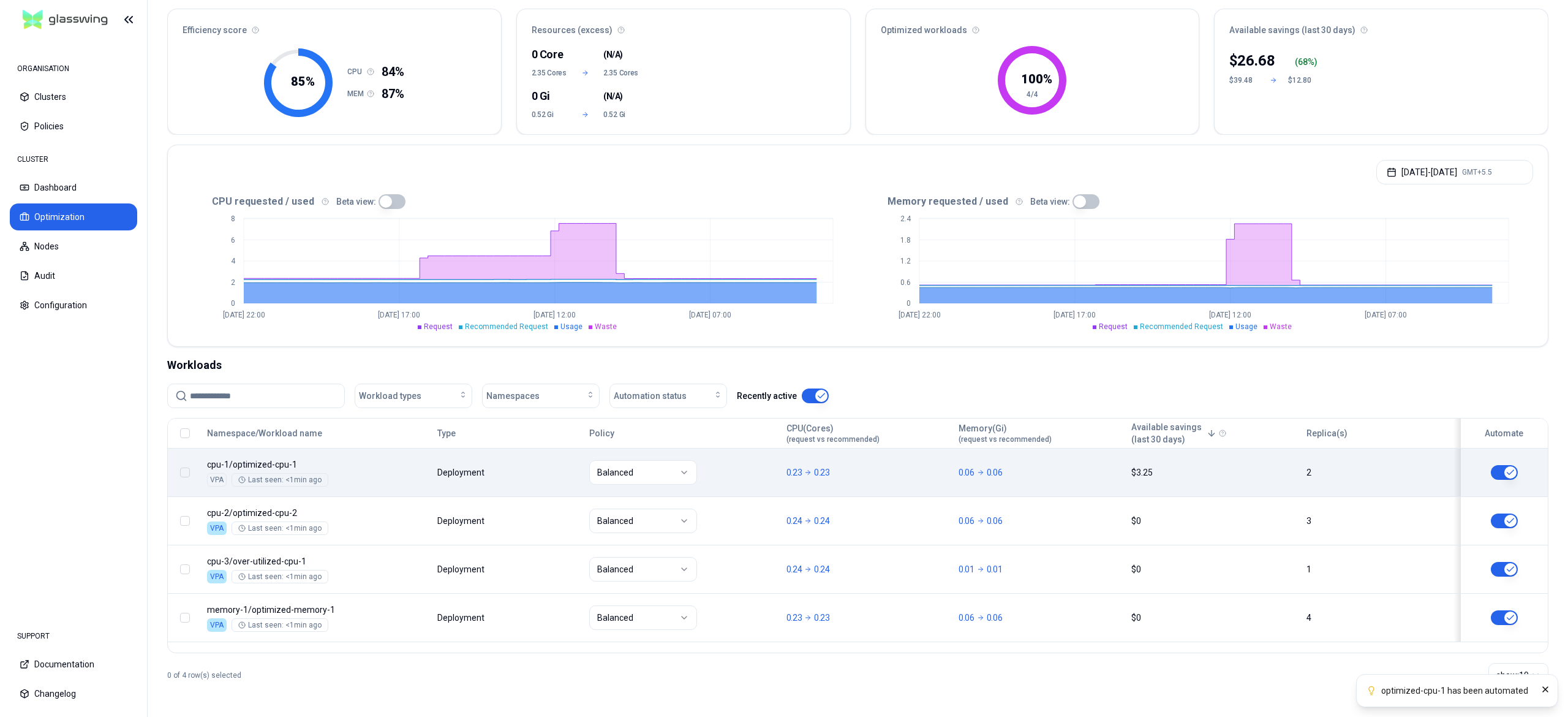
scroll to position [79, 0]
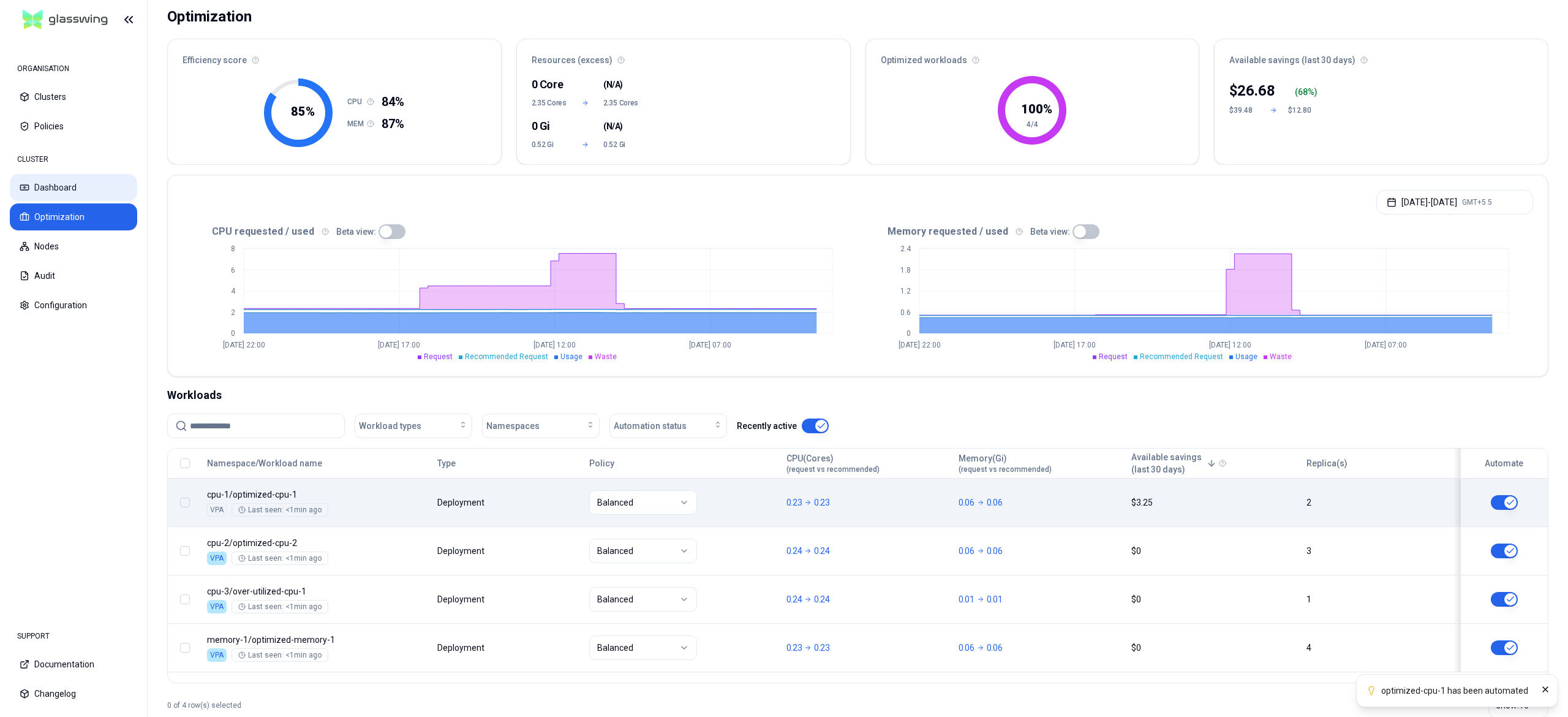
click at [70, 198] on button "Dashboard" at bounding box center [73, 187] width 128 height 27
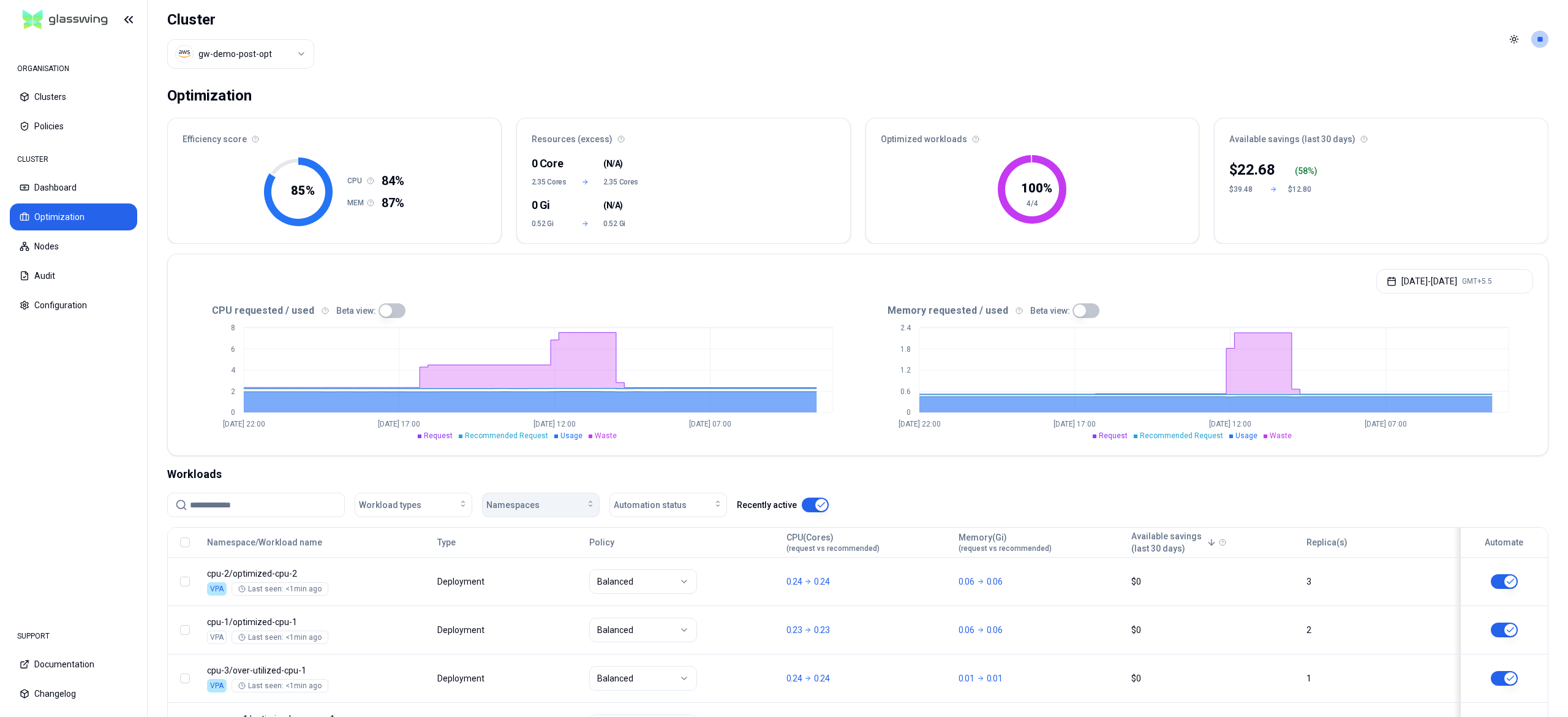
scroll to position [111, 0]
click at [81, 243] on button "Nodes" at bounding box center [73, 246] width 128 height 27
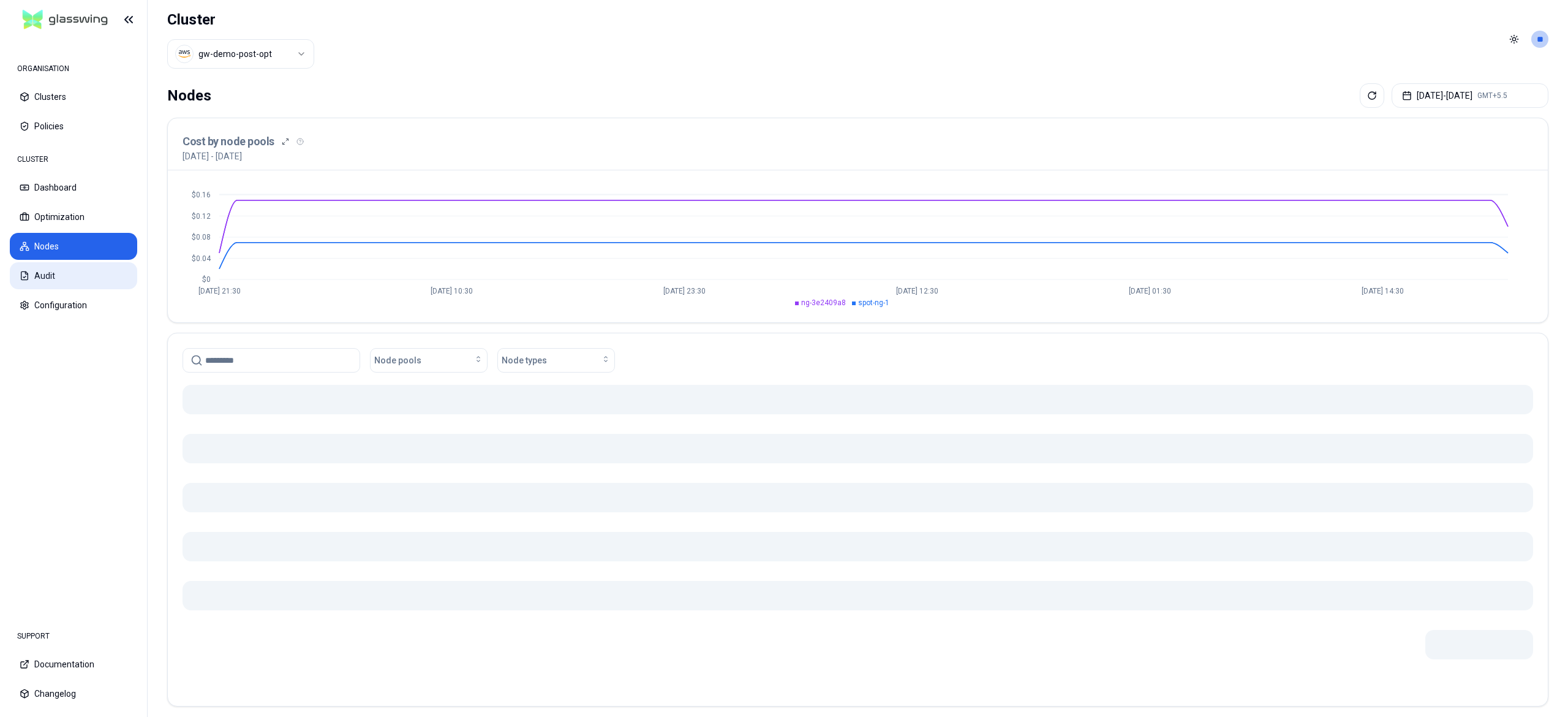
click at [52, 288] on button "Audit" at bounding box center [73, 276] width 128 height 27
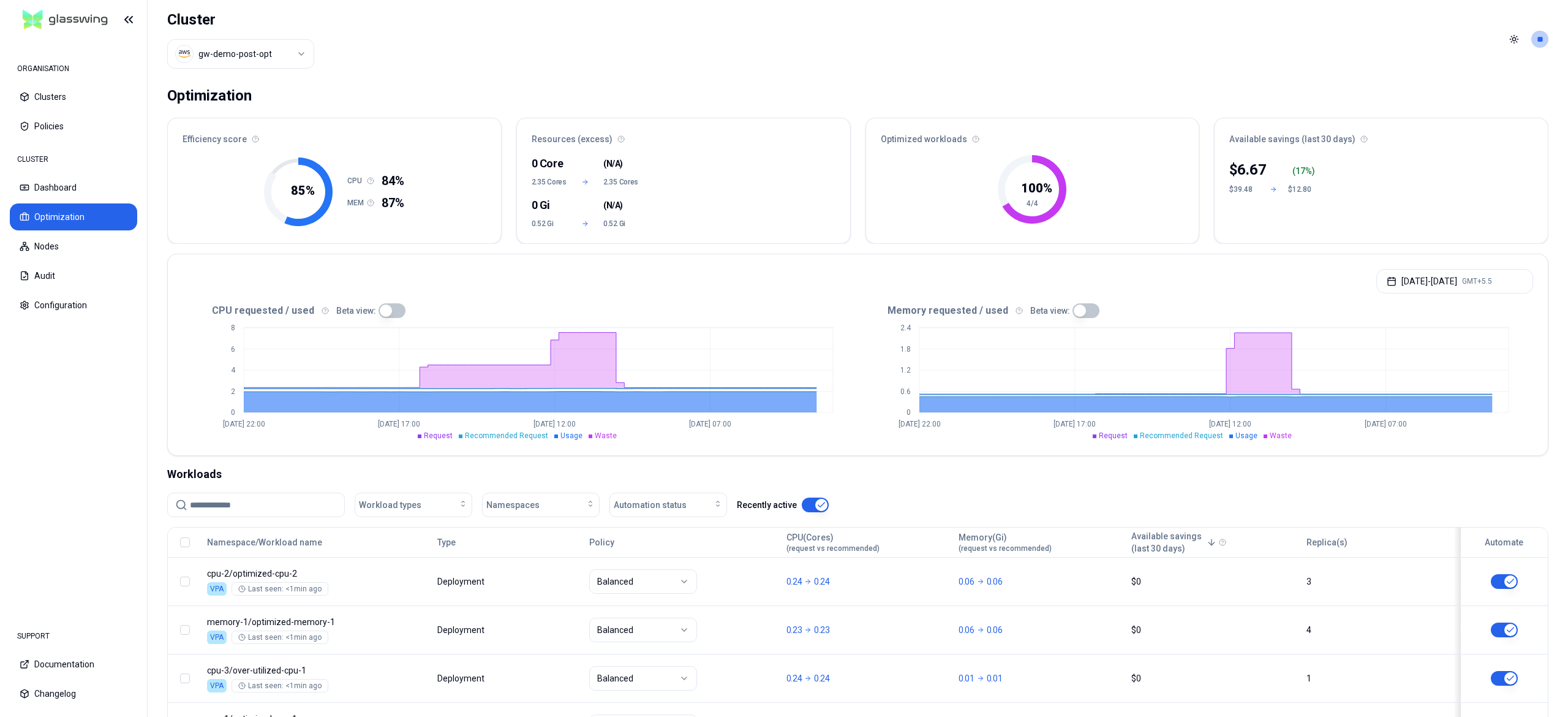
scroll to position [111, 0]
